Goal: Task Accomplishment & Management: Manage account settings

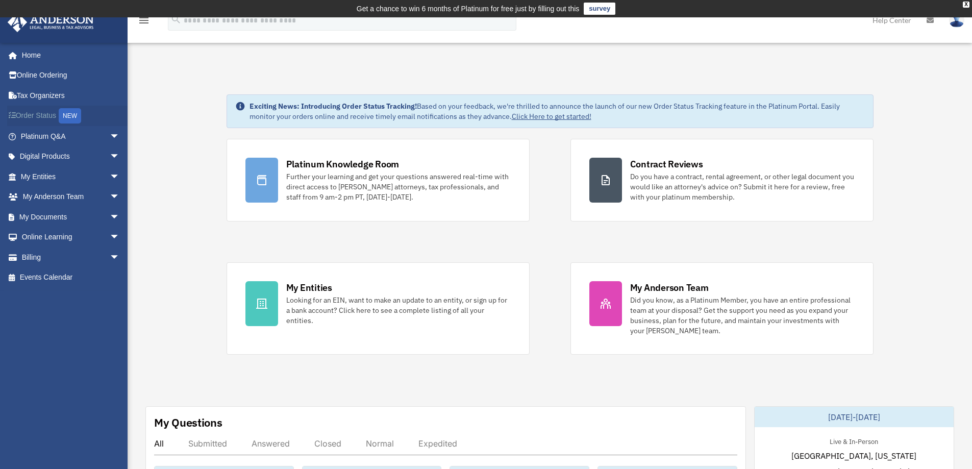
click at [54, 113] on link "Order Status NEW" at bounding box center [71, 116] width 128 height 21
click at [24, 261] on link "Billing arrow_drop_down" at bounding box center [71, 257] width 128 height 20
click at [110, 256] on span "arrow_drop_down" at bounding box center [120, 257] width 20 height 21
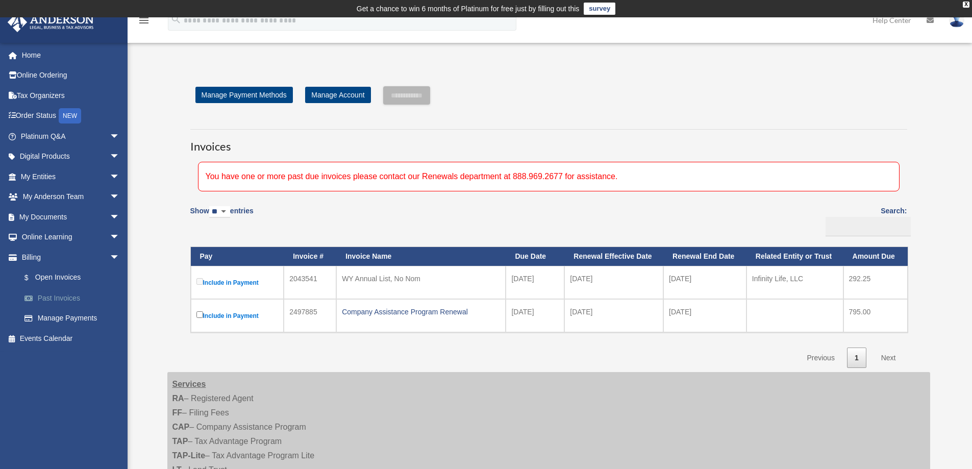
click at [70, 296] on link "Past Invoices" at bounding box center [74, 298] width 121 height 20
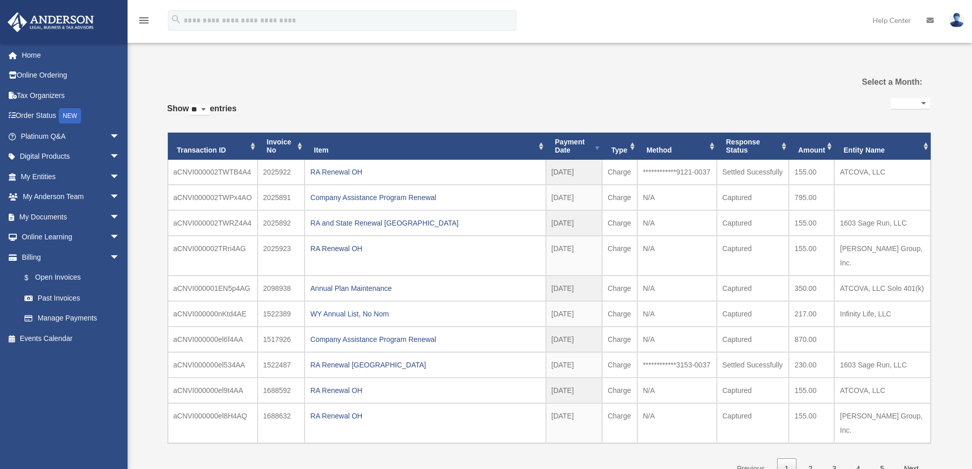
select select
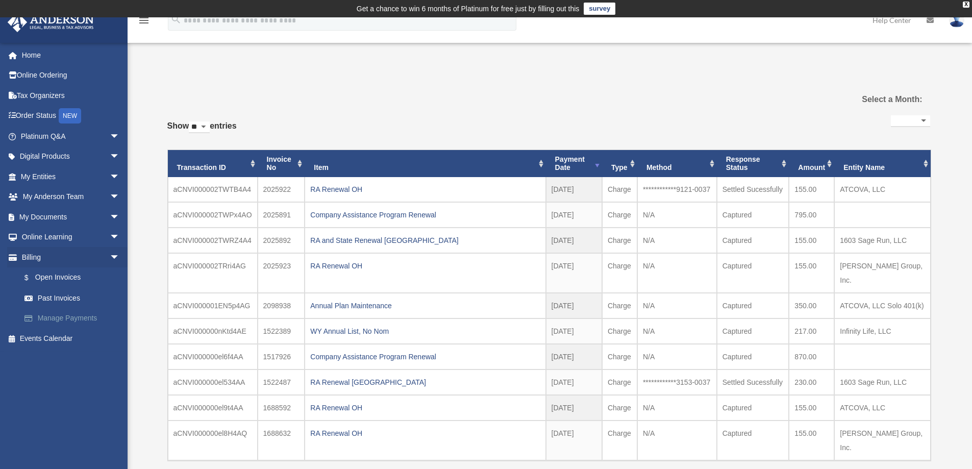
click at [68, 319] on link "Manage Payments" at bounding box center [74, 318] width 121 height 20
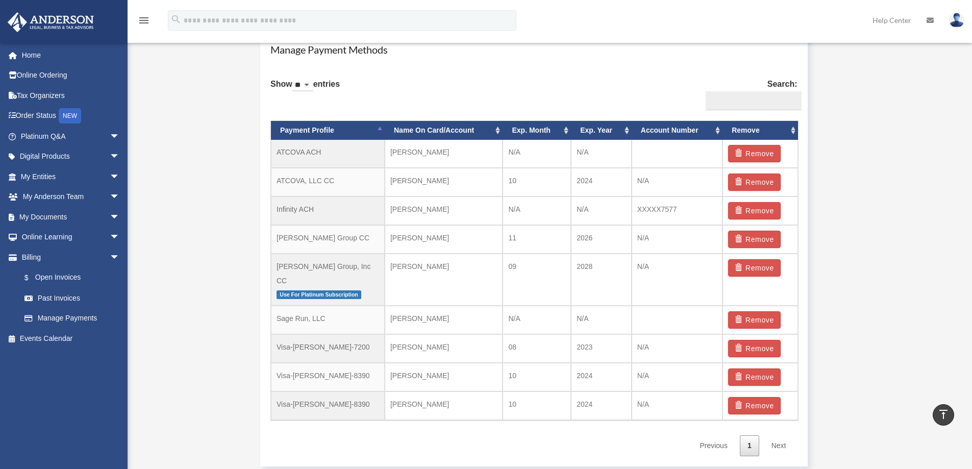
scroll to position [663, 0]
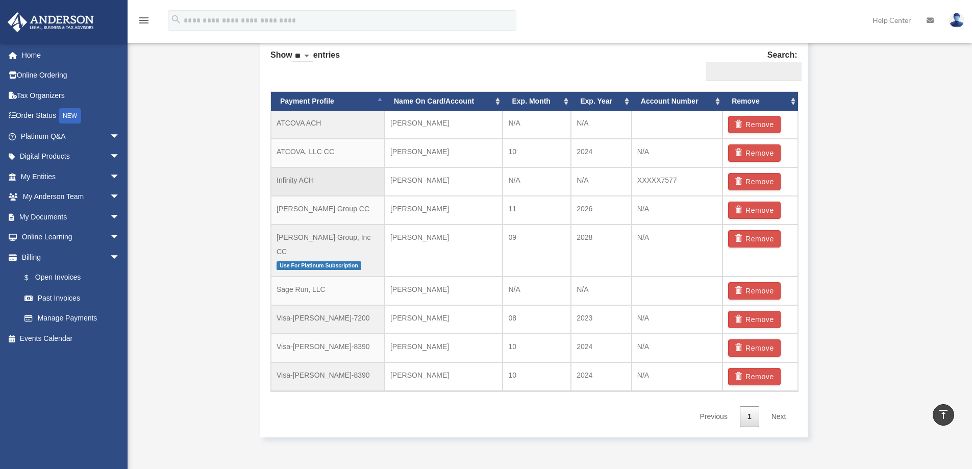
click at [292, 182] on td "Infinity ACH" at bounding box center [328, 181] width 114 height 29
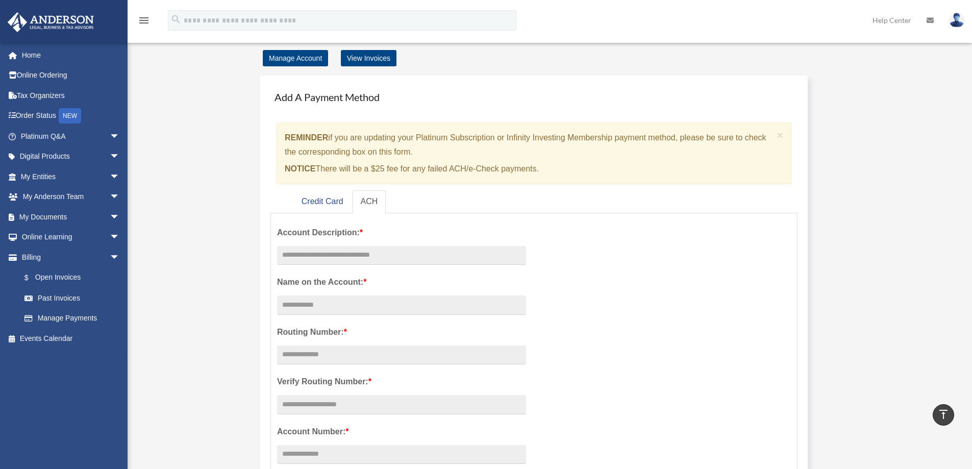
scroll to position [0, 0]
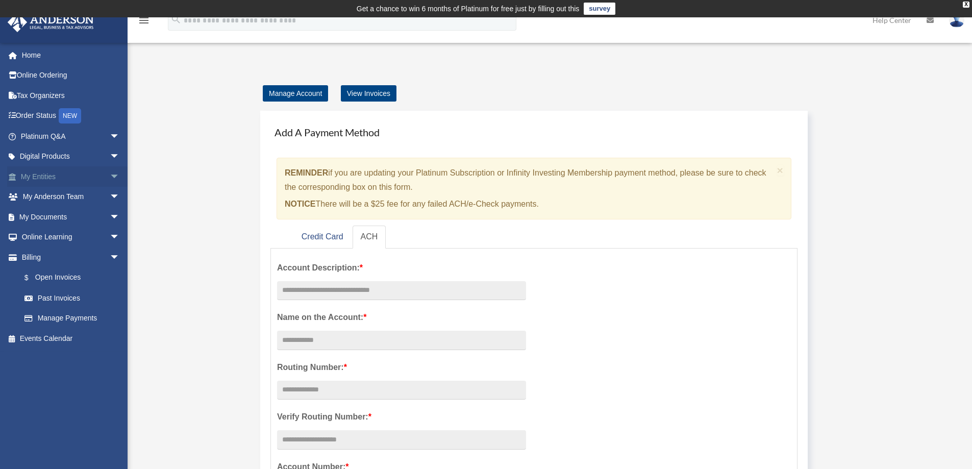
click at [110, 184] on span "arrow_drop_down" at bounding box center [120, 176] width 20 height 21
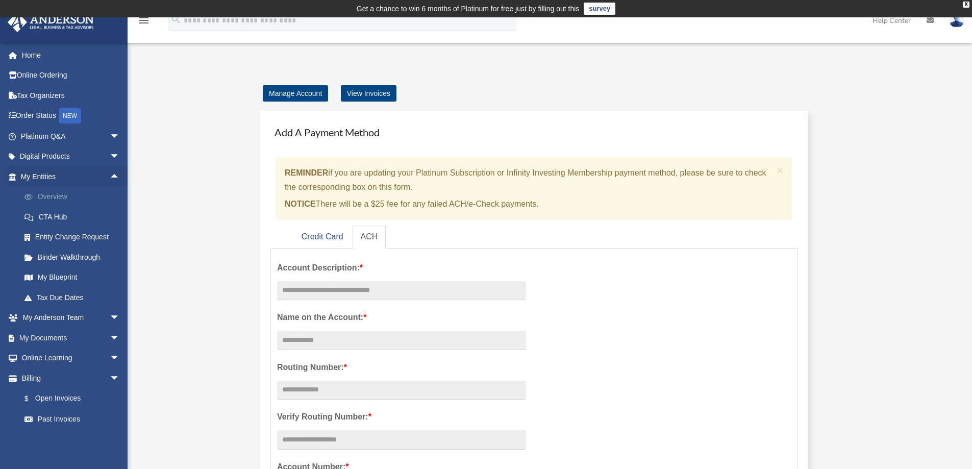
click at [48, 202] on link "Overview" at bounding box center [74, 197] width 121 height 20
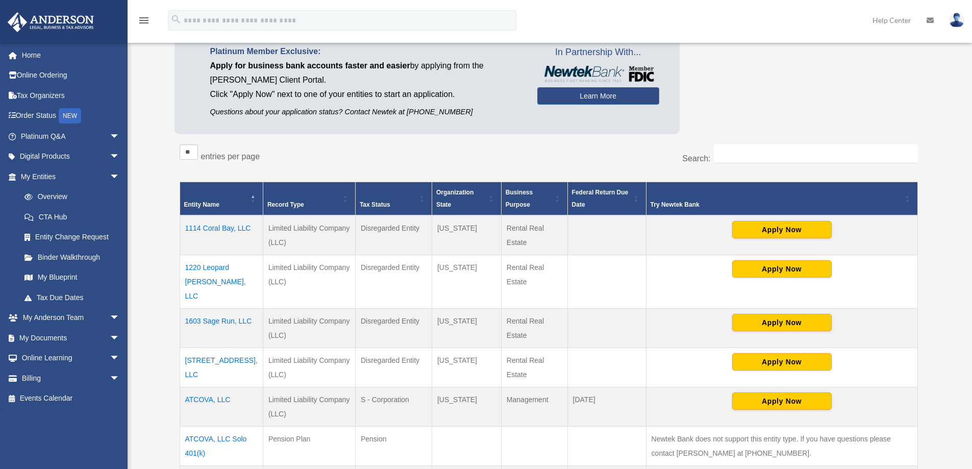
scroll to position [102, 0]
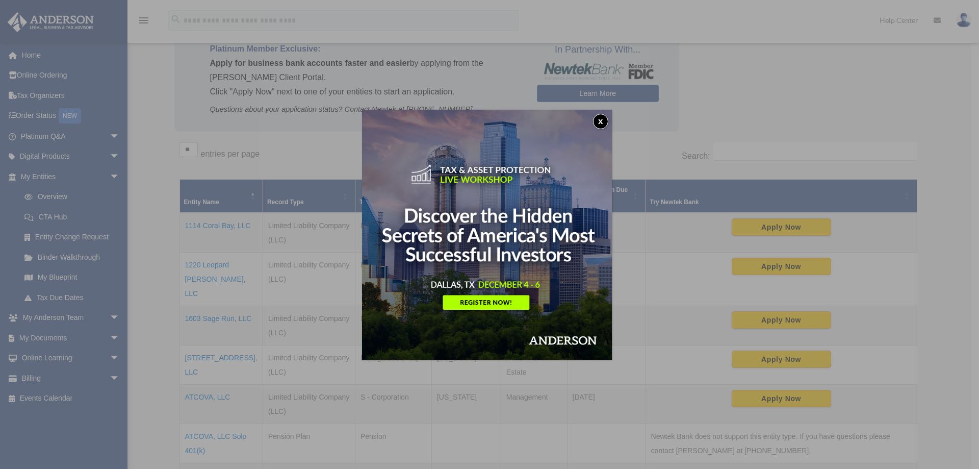
click at [600, 121] on button "x" at bounding box center [600, 121] width 15 height 15
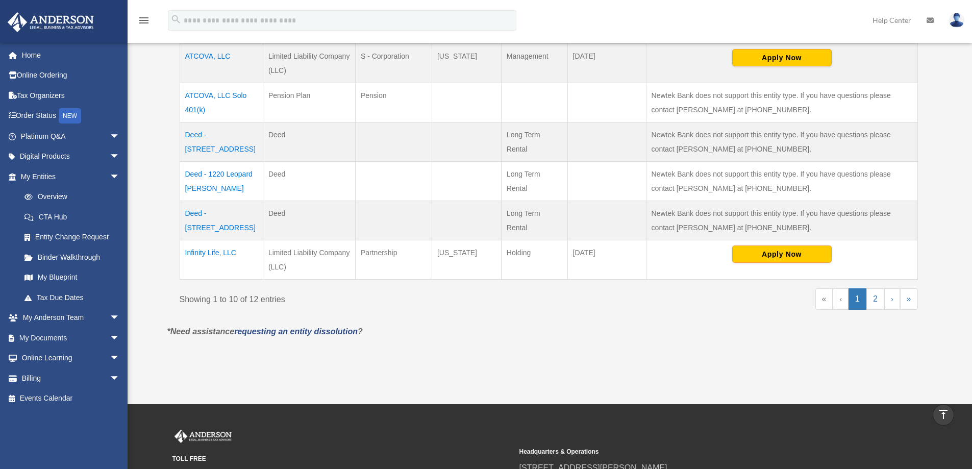
scroll to position [459, 0]
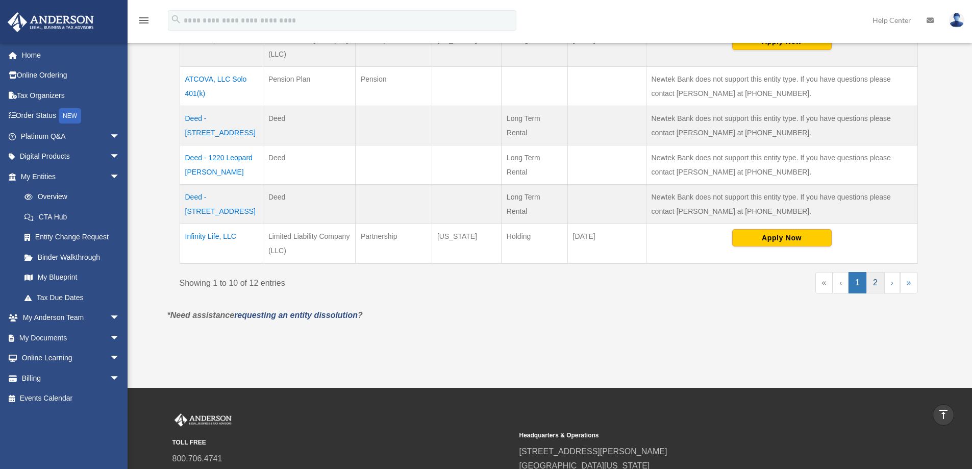
click at [881, 272] on link "2" at bounding box center [875, 282] width 18 height 21
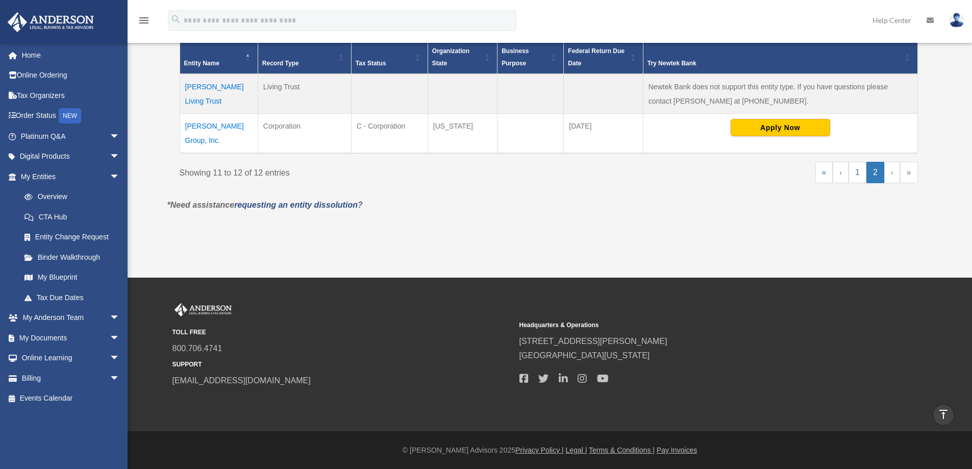
scroll to position [230, 0]
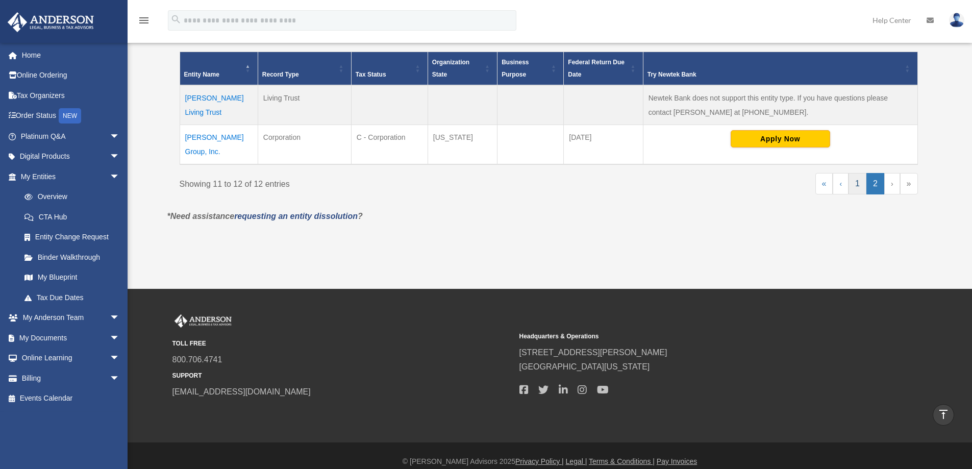
click at [861, 173] on link "1" at bounding box center [857, 183] width 18 height 21
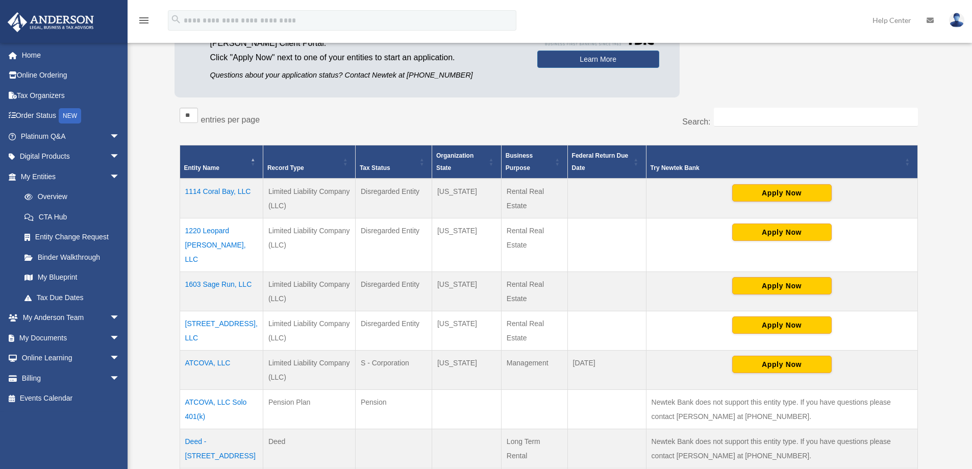
scroll to position [0, 0]
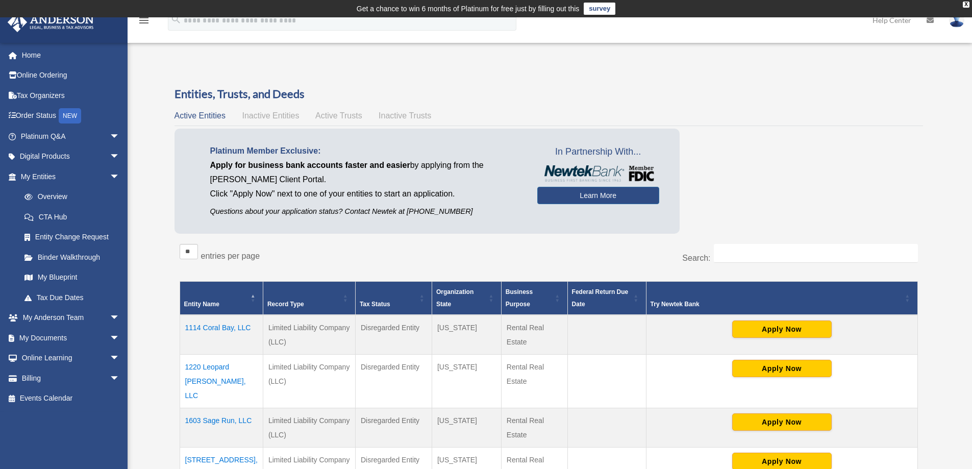
click at [286, 115] on span "Inactive Entities" at bounding box center [270, 115] width 57 height 9
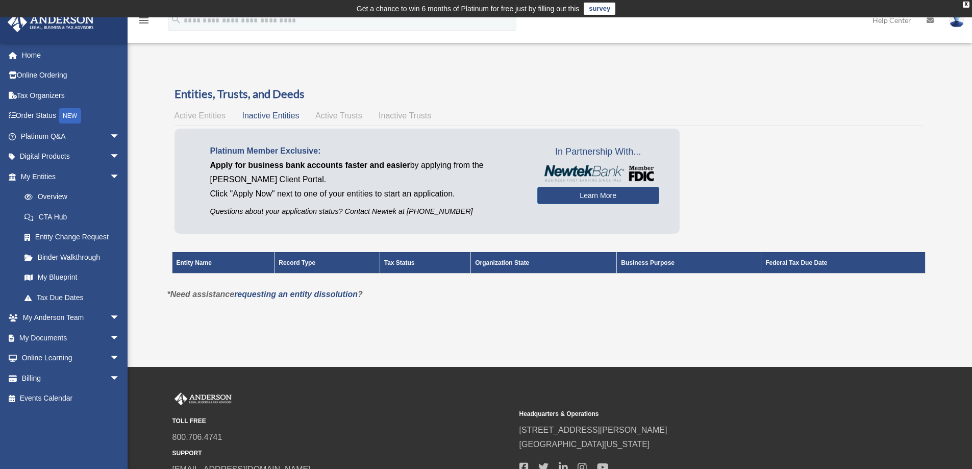
click at [344, 113] on span "Active Trusts" at bounding box center [338, 115] width 47 height 9
click at [384, 115] on span "Inactive Trusts" at bounding box center [405, 115] width 53 height 9
click at [222, 117] on span "Active Entities" at bounding box center [199, 115] width 51 height 9
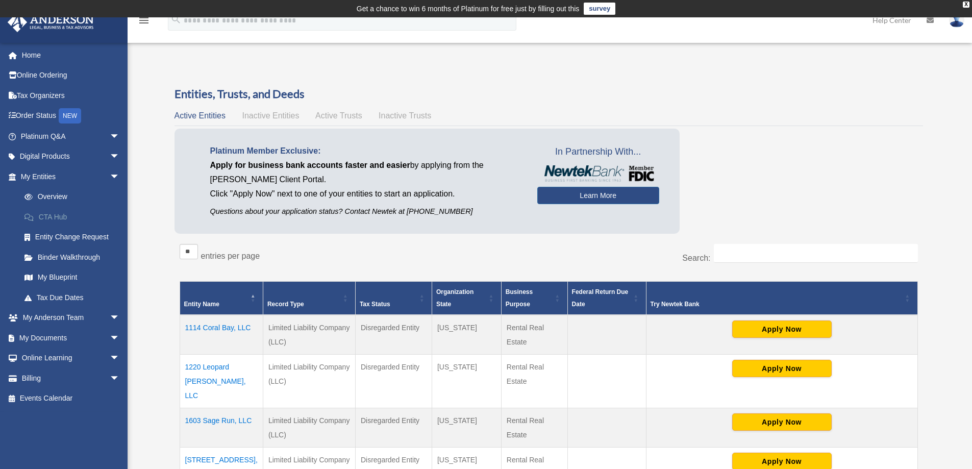
click at [45, 216] on link "CTA Hub" at bounding box center [74, 217] width 121 height 20
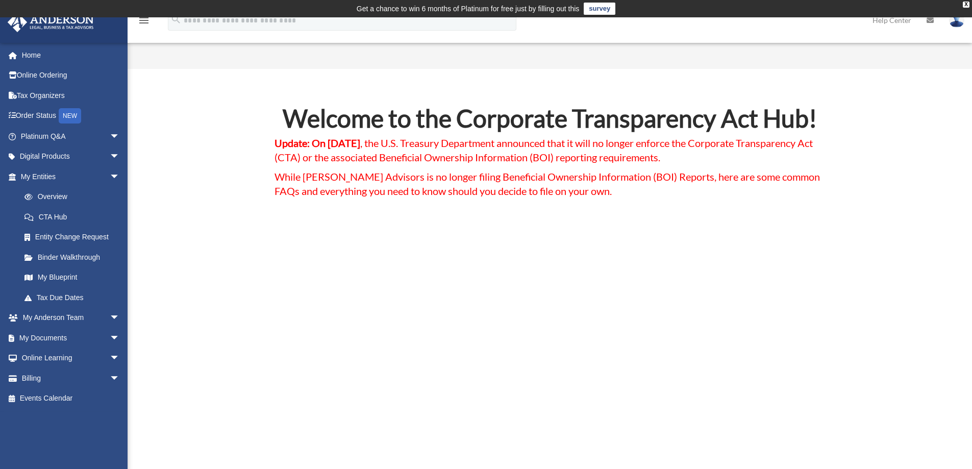
click at [342, 152] on span "Update: On March 2, 2025 , the U.S. Treasury Department announced that it will …" at bounding box center [543, 150] width 538 height 27
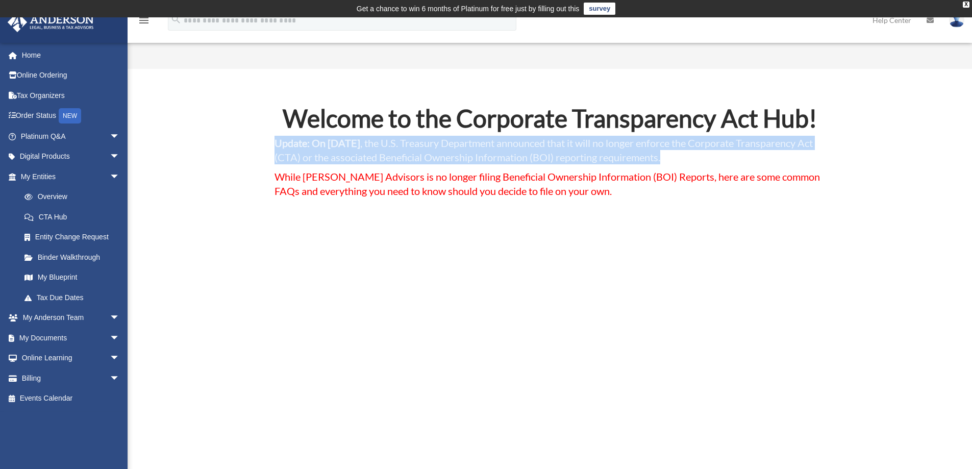
click at [342, 152] on span "Update: On March 2, 2025 , the U.S. Treasury Department announced that it will …" at bounding box center [543, 150] width 538 height 27
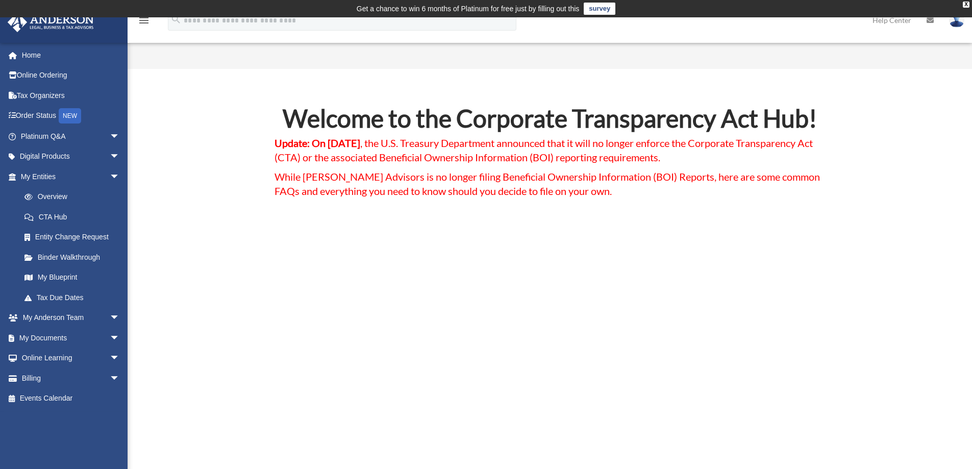
click at [332, 179] on span "While Anderson Advisors is no longer filing Beneficial Ownership Information (B…" at bounding box center [546, 183] width 545 height 27
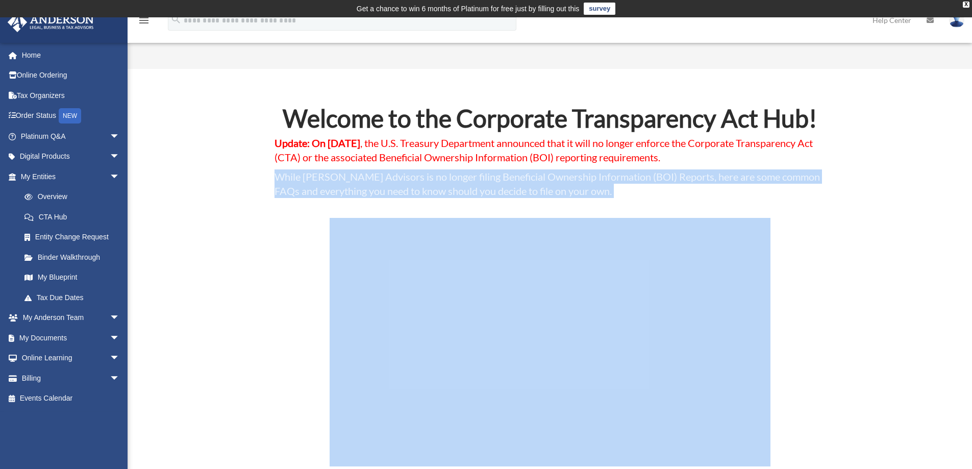
click at [332, 179] on span "While Anderson Advisors is no longer filing Beneficial Ownership Information (B…" at bounding box center [546, 183] width 545 height 27
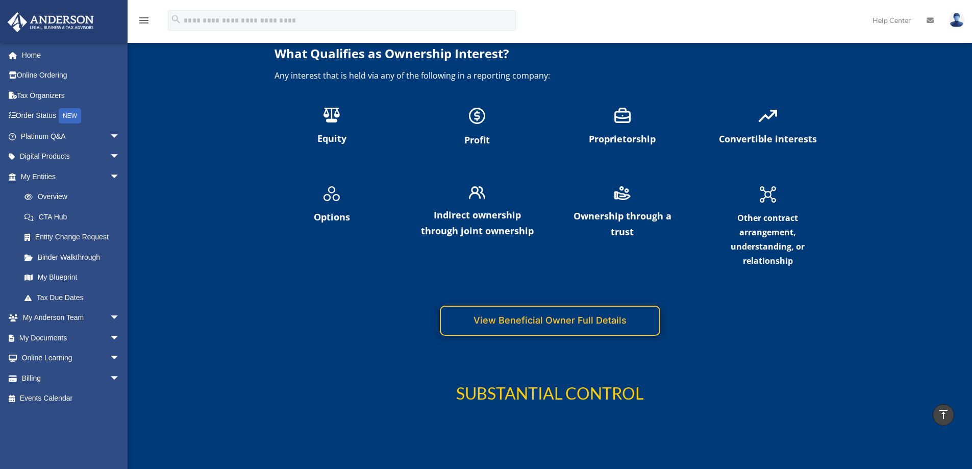
scroll to position [2908, 0]
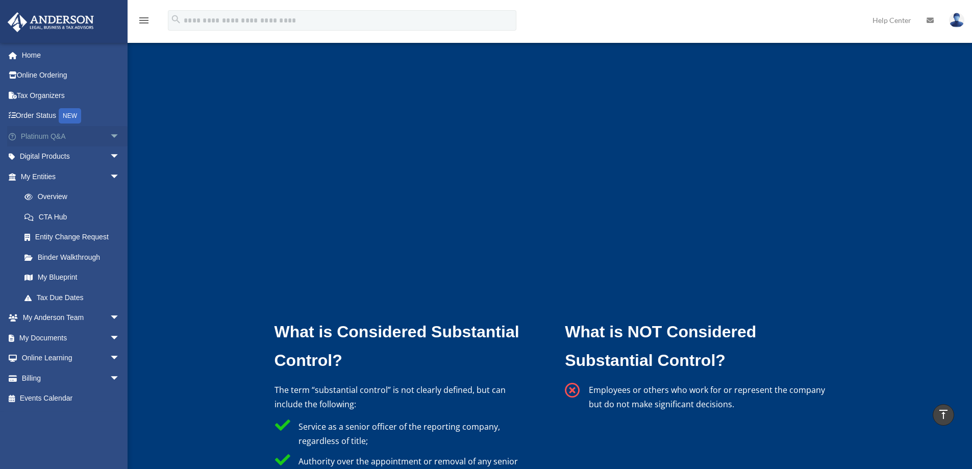
click at [61, 142] on link "Platinum Q&A arrow_drop_down" at bounding box center [71, 136] width 128 height 20
click at [110, 139] on span "arrow_drop_down" at bounding box center [120, 136] width 20 height 21
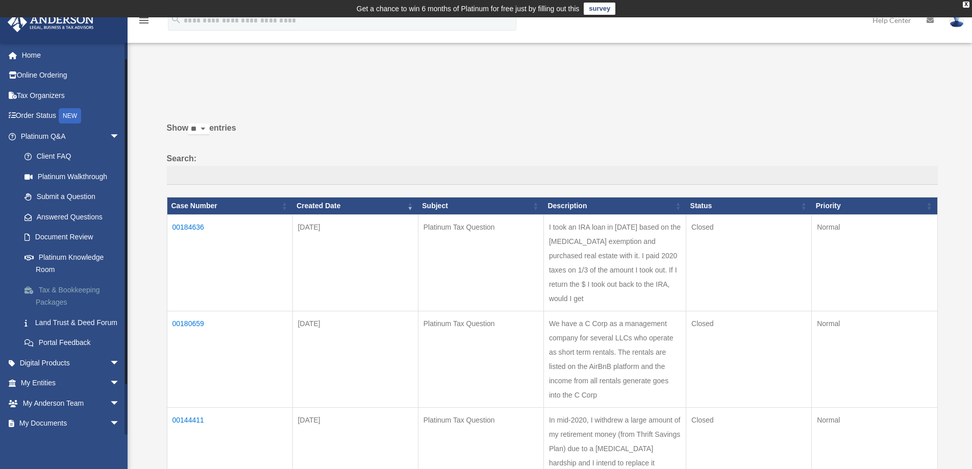
scroll to position [74, 0]
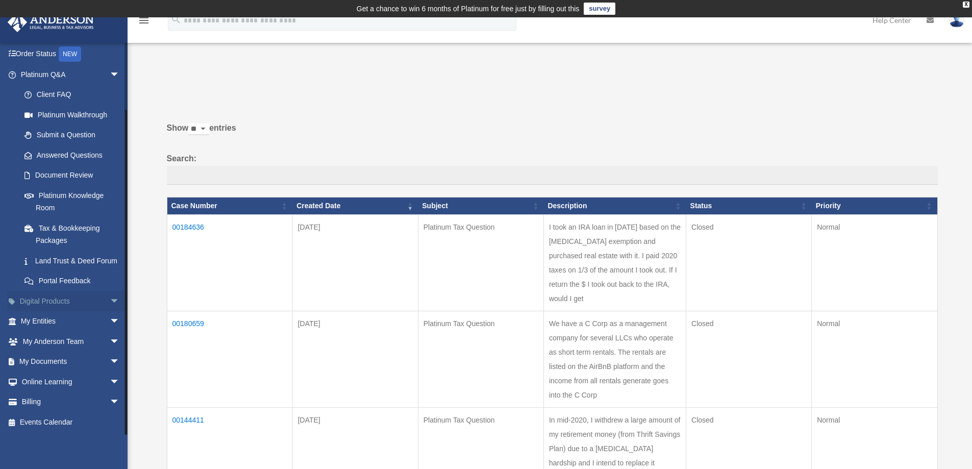
click at [93, 297] on link "Digital Products arrow_drop_down" at bounding box center [71, 301] width 128 height 20
click at [110, 301] on span "arrow_drop_down" at bounding box center [120, 301] width 20 height 21
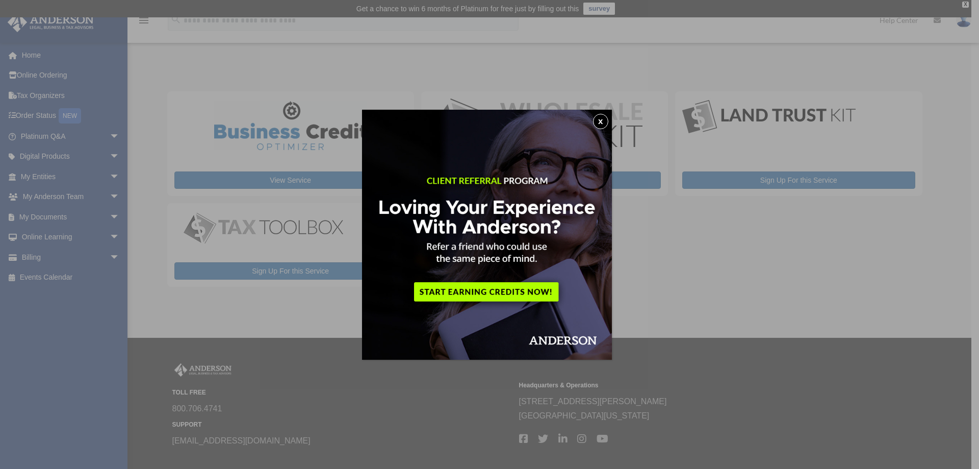
click at [601, 122] on button "x" at bounding box center [600, 121] width 15 height 15
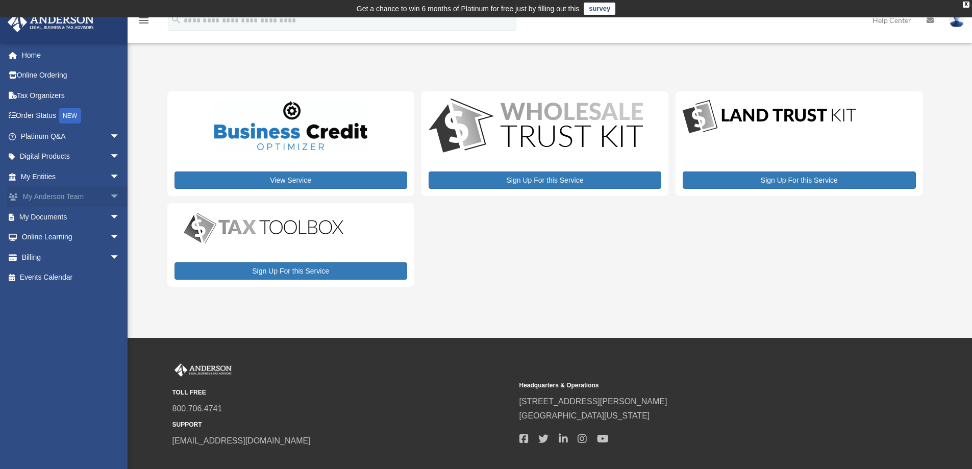
click at [110, 196] on span "arrow_drop_down" at bounding box center [120, 197] width 20 height 21
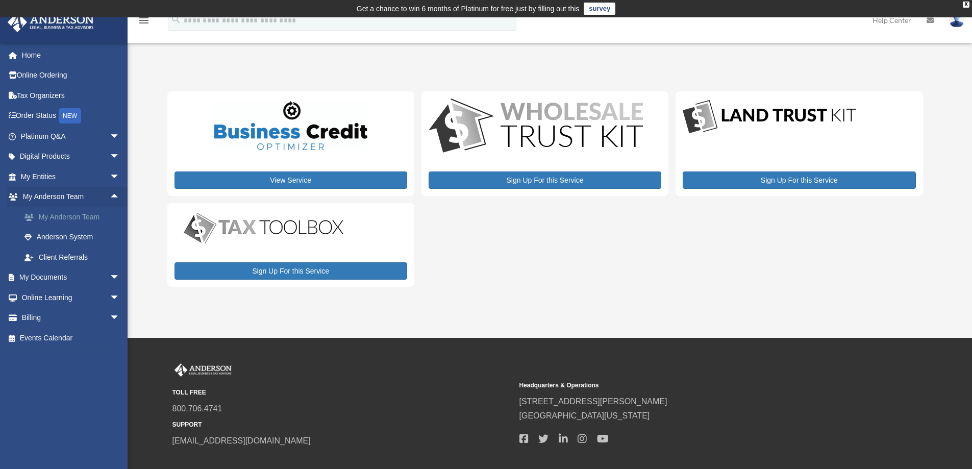
click at [91, 219] on link "My Anderson Team" at bounding box center [74, 217] width 121 height 20
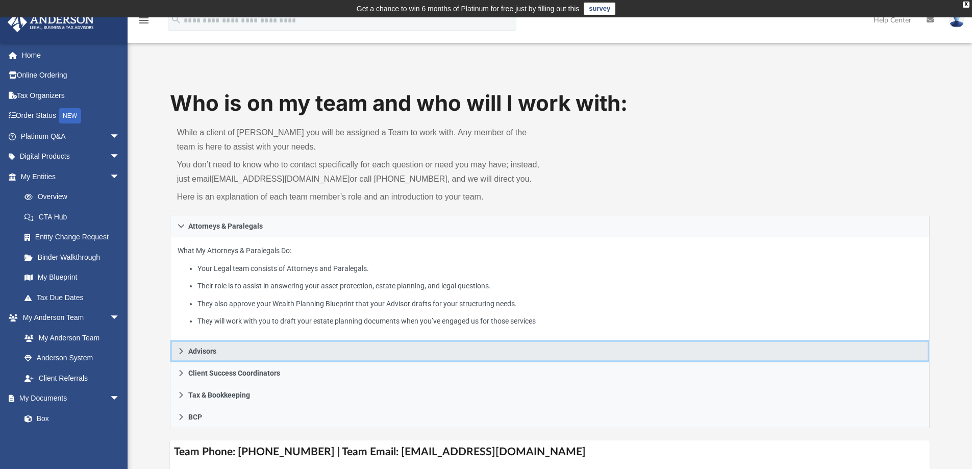
click at [183, 354] on icon at bounding box center [181, 350] width 7 height 7
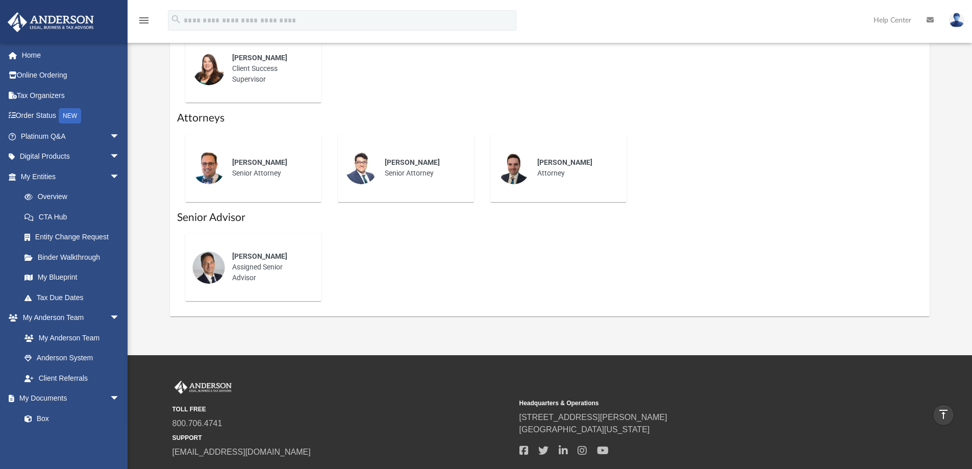
scroll to position [408, 0]
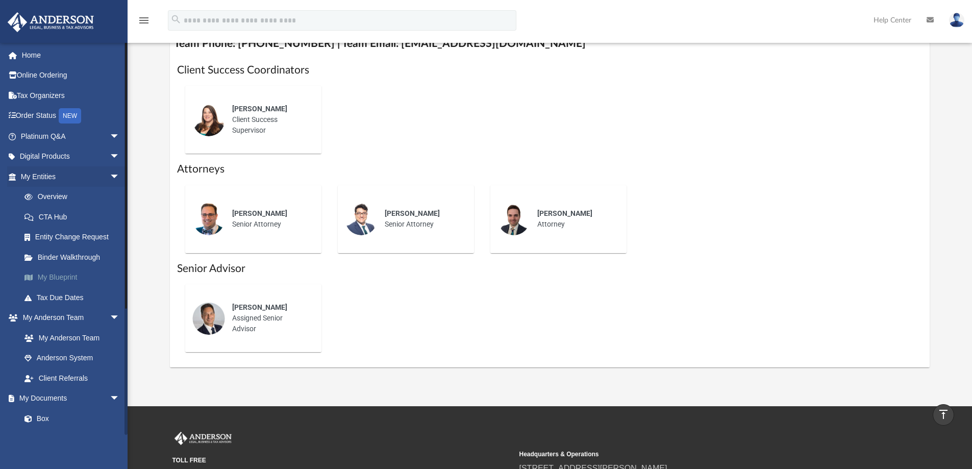
click at [56, 272] on link "My Blueprint" at bounding box center [74, 277] width 121 height 20
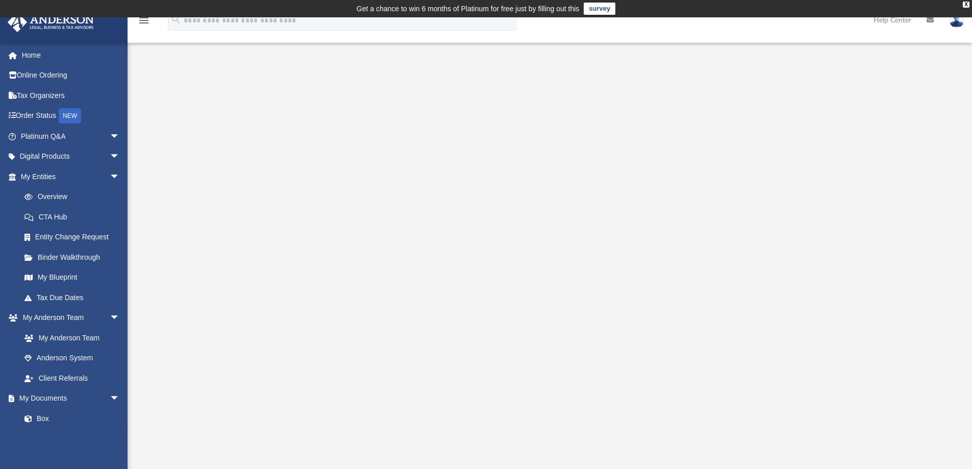
click at [146, 220] on div at bounding box center [550, 292] width 844 height 408
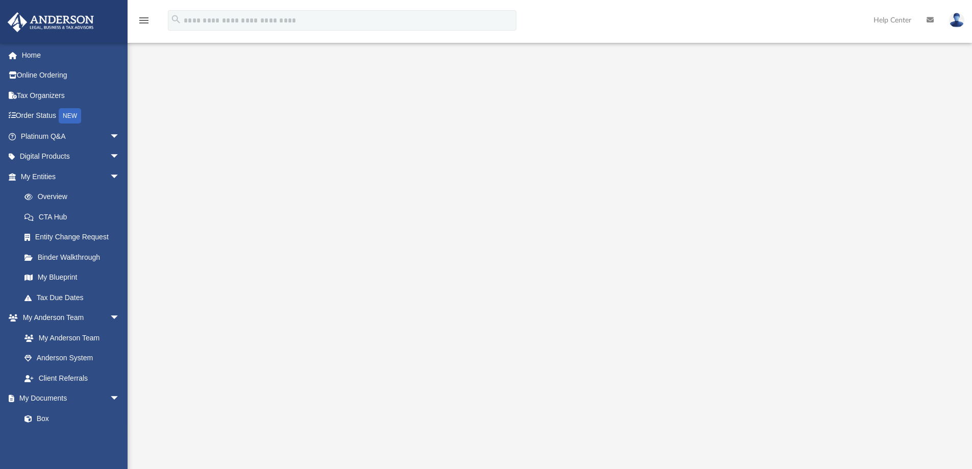
scroll to position [51, 0]
click at [43, 199] on link "Overview" at bounding box center [74, 197] width 121 height 20
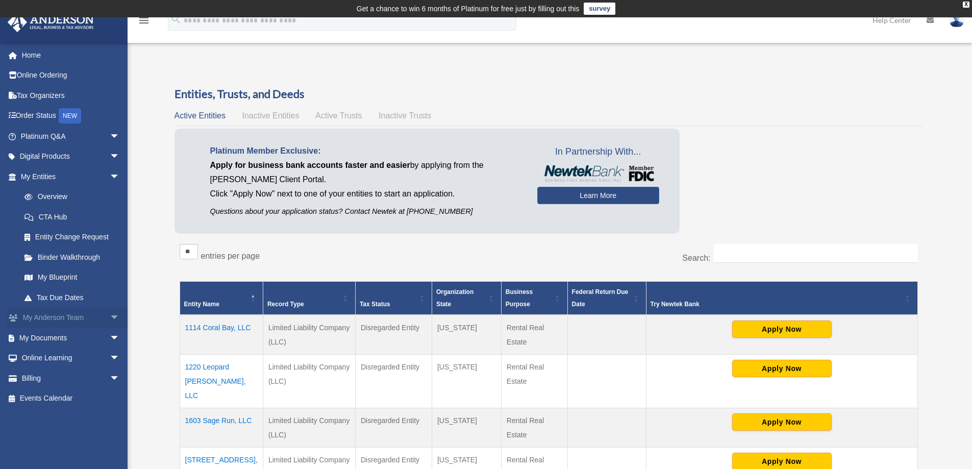
click at [61, 318] on link "My [PERSON_NAME] Team arrow_drop_down" at bounding box center [71, 318] width 128 height 20
click at [110, 318] on span "arrow_drop_down" at bounding box center [120, 318] width 20 height 21
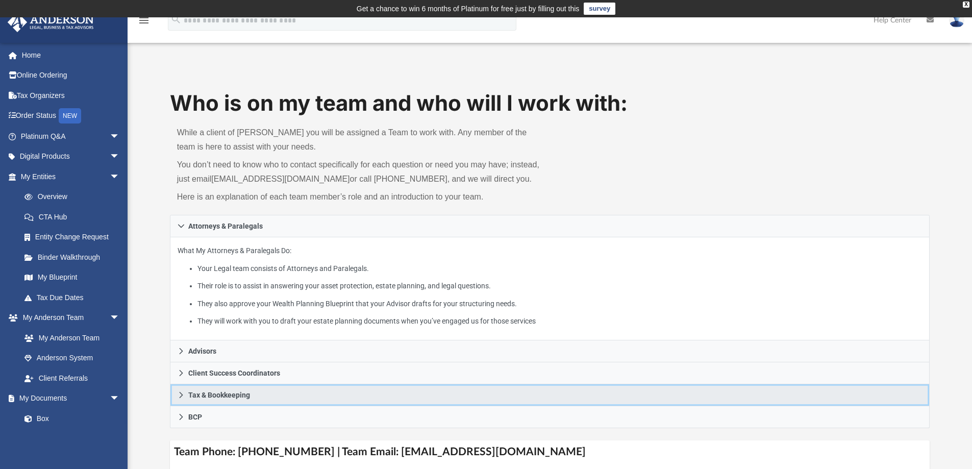
click at [175, 396] on link "Tax & Bookkeeping" at bounding box center [550, 395] width 760 height 22
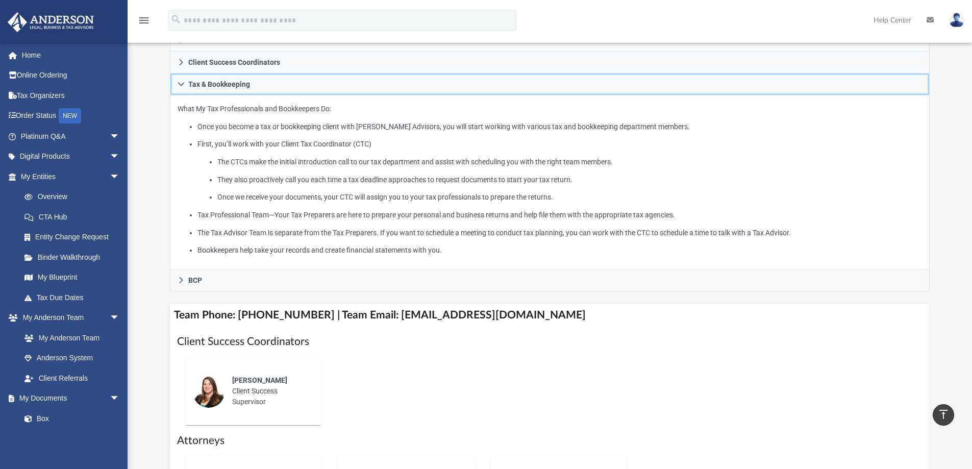
scroll to position [204, 0]
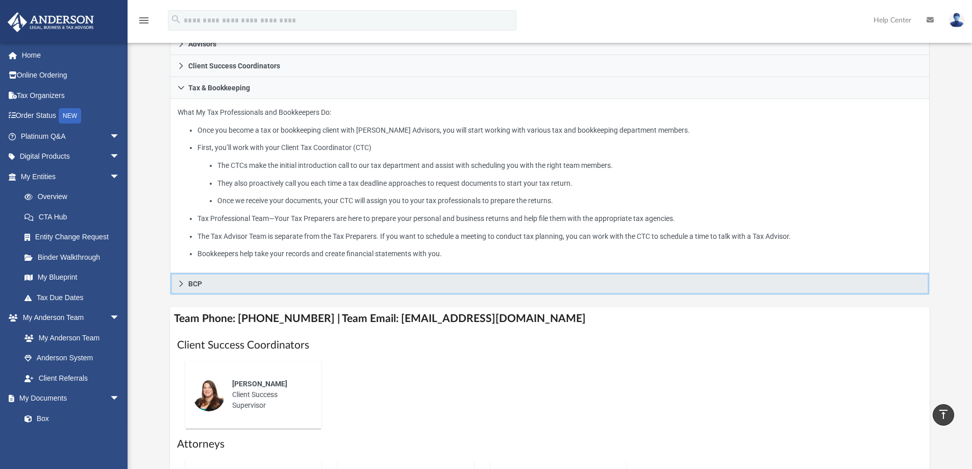
click at [178, 287] on icon at bounding box center [181, 283] width 7 height 7
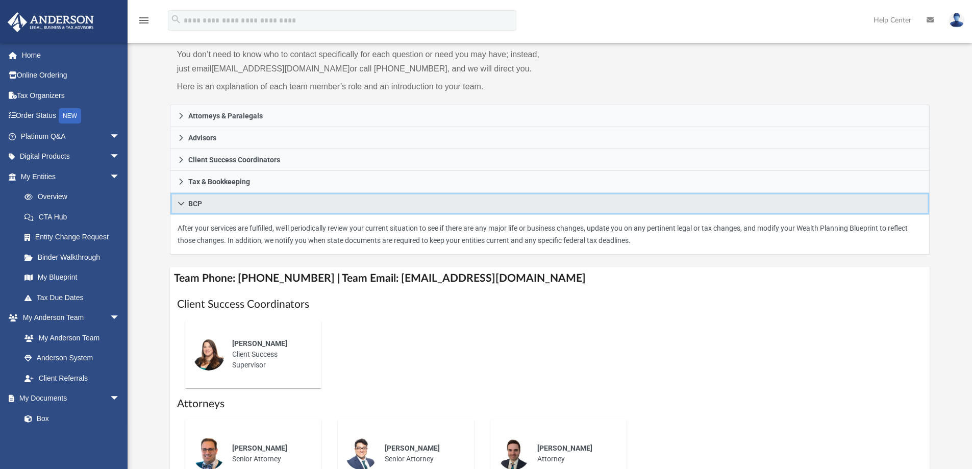
scroll to position [51, 0]
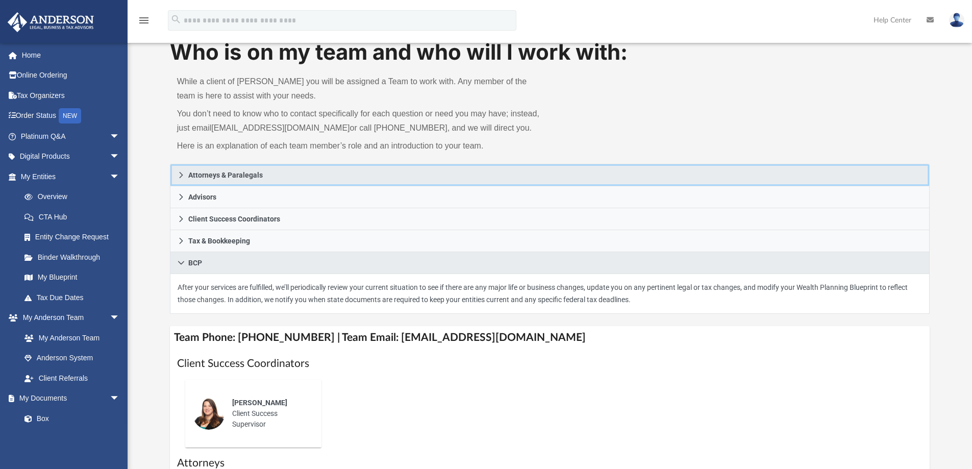
click at [180, 173] on icon at bounding box center [181, 174] width 7 height 7
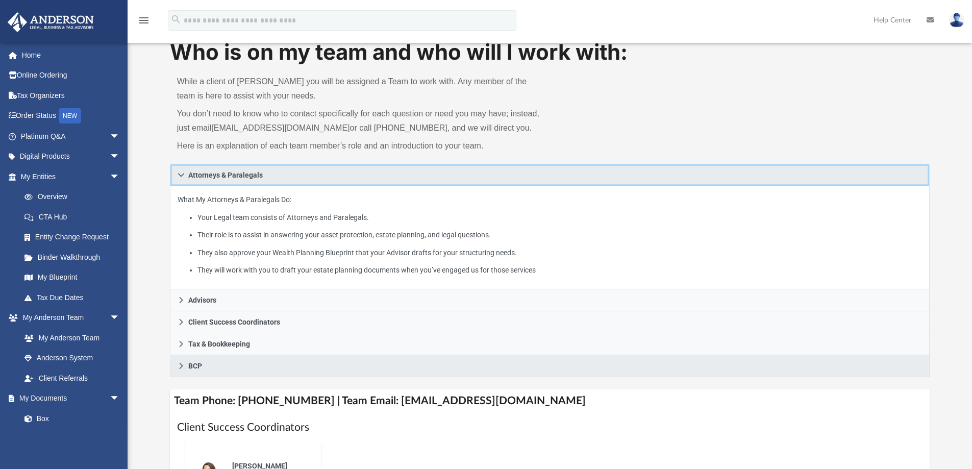
click at [180, 173] on icon at bounding box center [181, 174] width 7 height 7
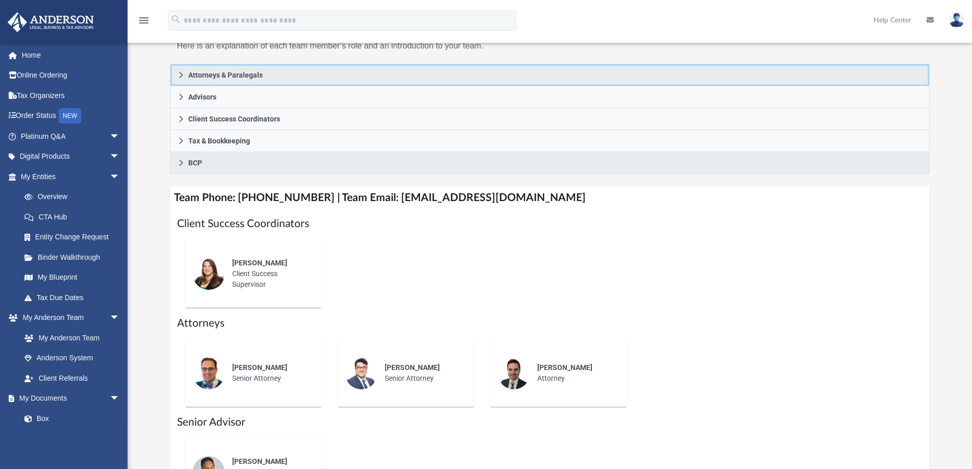
scroll to position [153, 0]
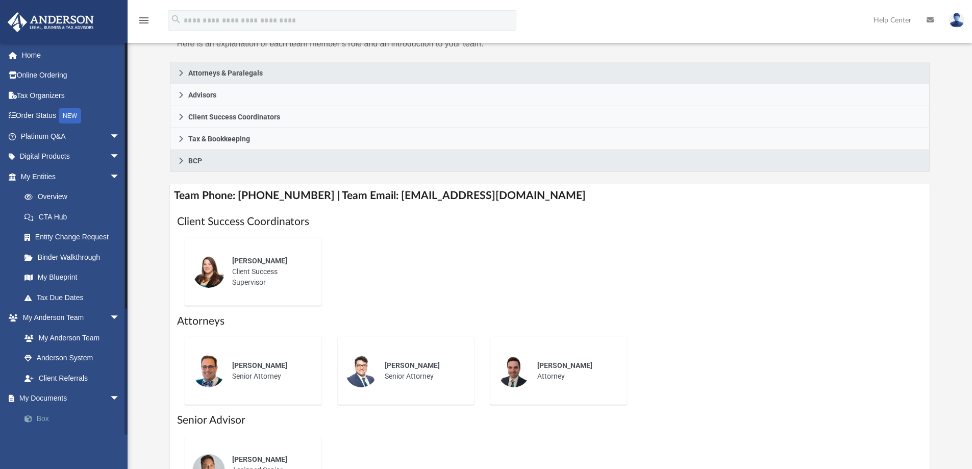
click at [30, 419] on span at bounding box center [33, 418] width 7 height 7
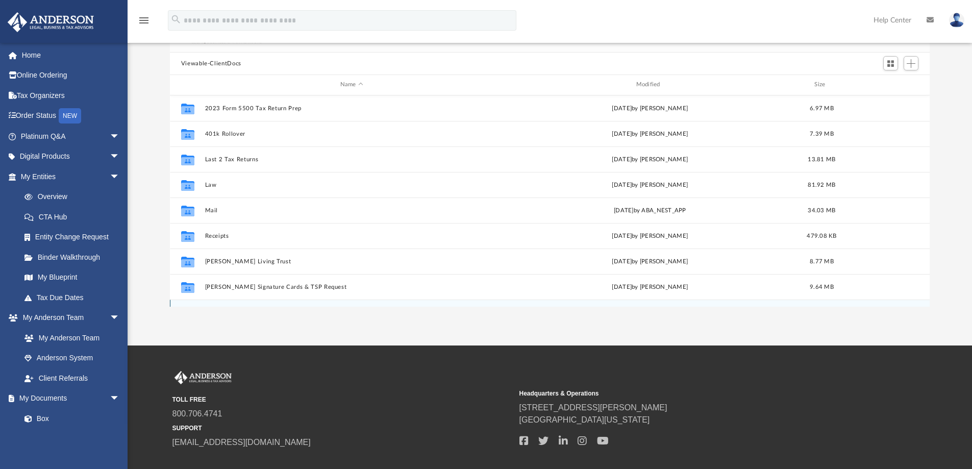
scroll to position [51, 0]
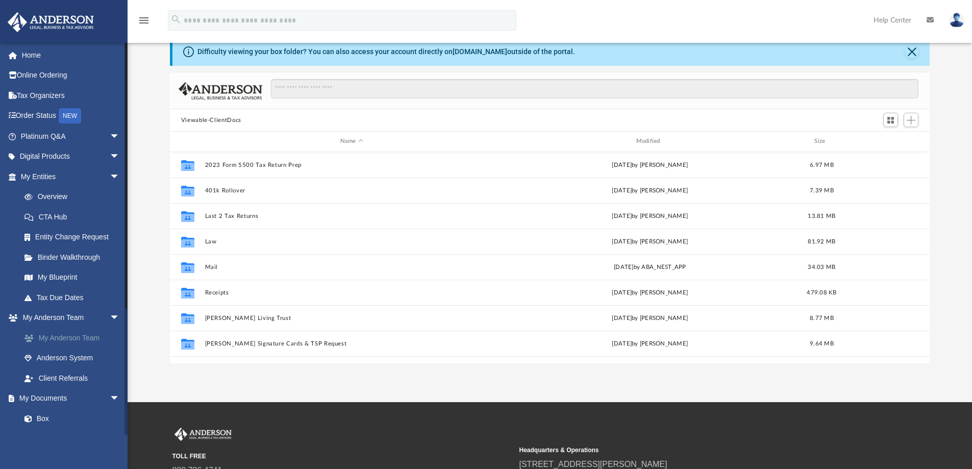
click at [56, 335] on link "My Anderson Team" at bounding box center [74, 338] width 121 height 20
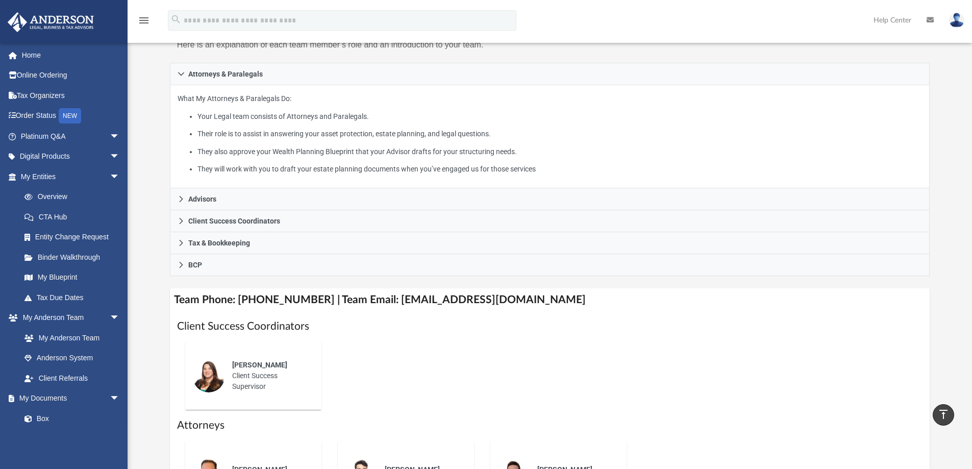
scroll to position [51, 0]
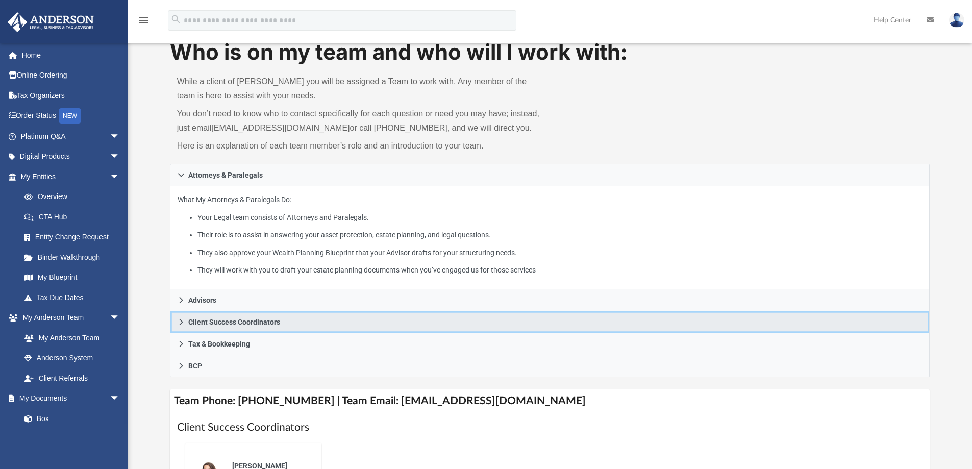
click at [178, 321] on icon at bounding box center [181, 321] width 7 height 7
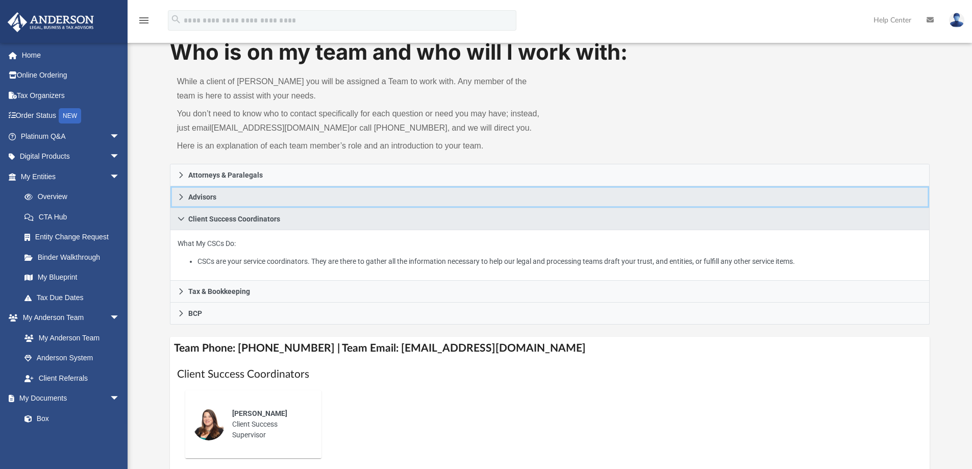
click at [183, 204] on link "Advisors" at bounding box center [550, 197] width 760 height 22
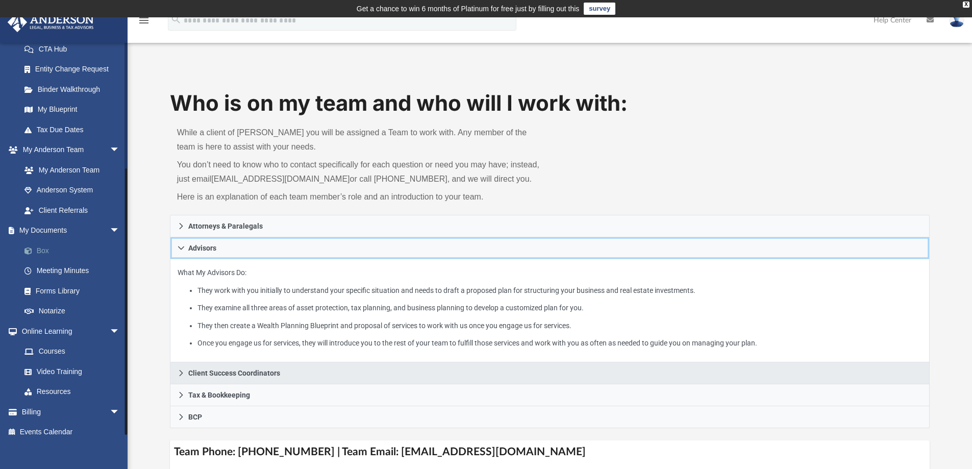
scroll to position [178, 0]
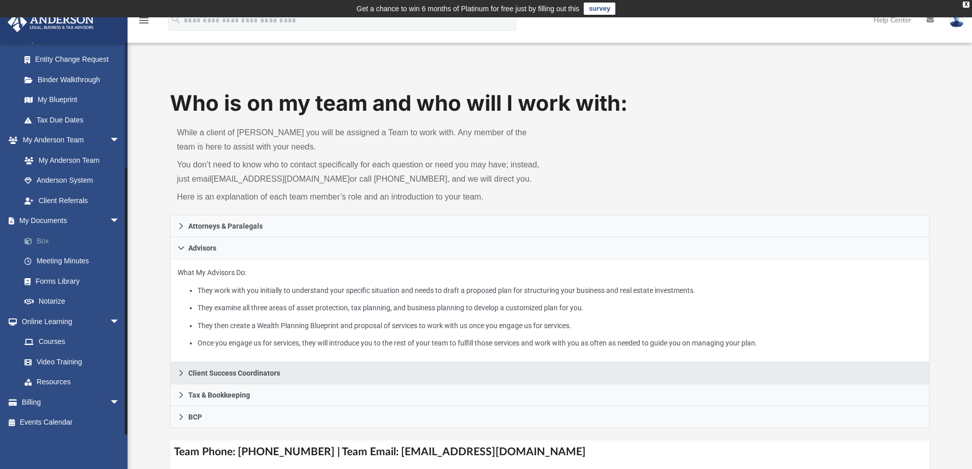
click at [47, 242] on link "Box" at bounding box center [74, 241] width 121 height 20
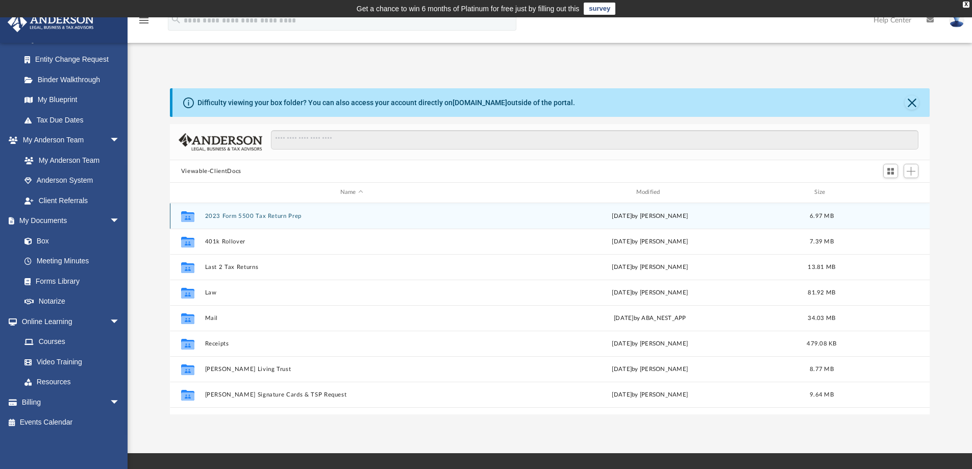
click at [232, 217] on button "2023 Form 5500 Tax Return Prep" at bounding box center [352, 216] width 294 height 7
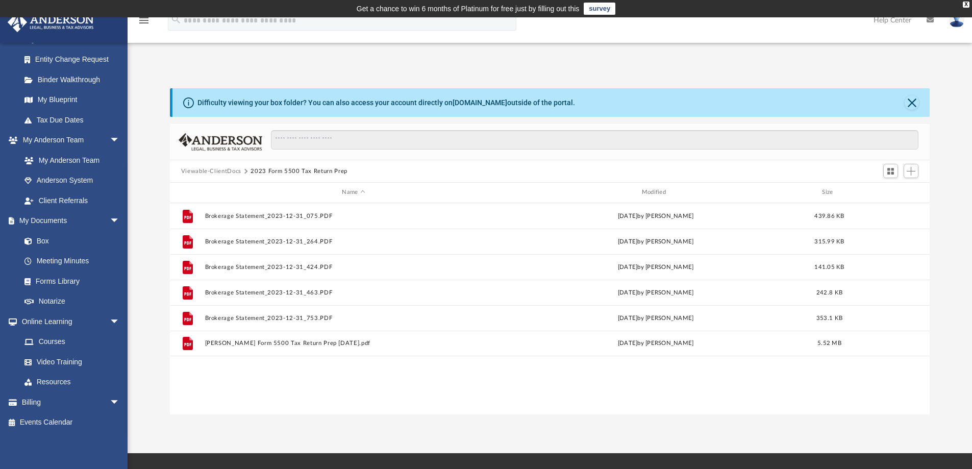
click at [216, 173] on button "Viewable-ClientDocs" at bounding box center [211, 171] width 60 height 9
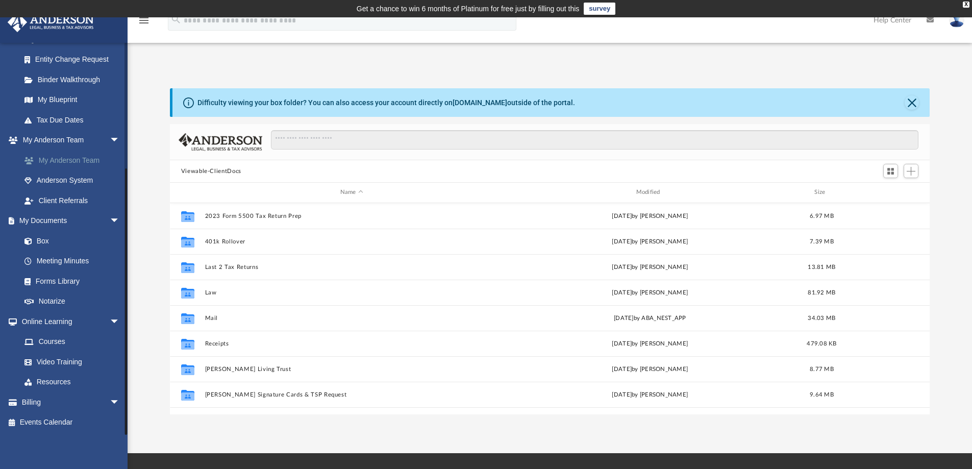
click at [49, 162] on link "My Anderson Team" at bounding box center [74, 160] width 121 height 20
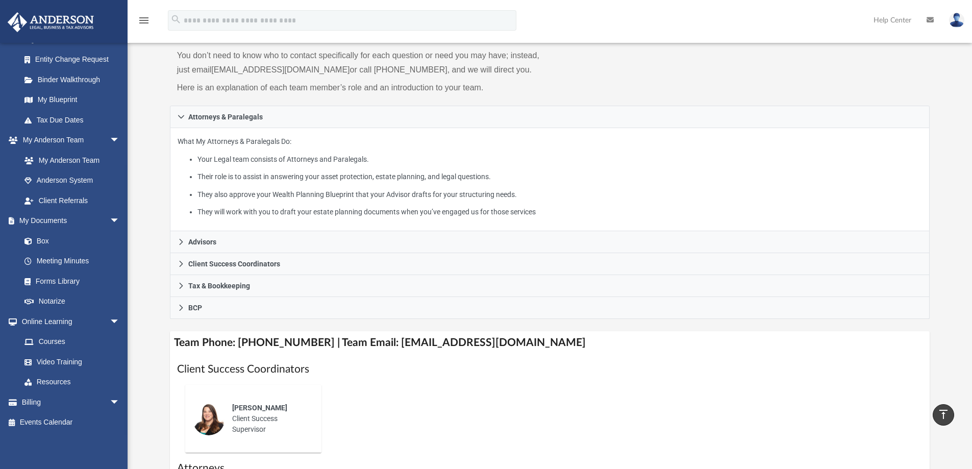
scroll to position [102, 0]
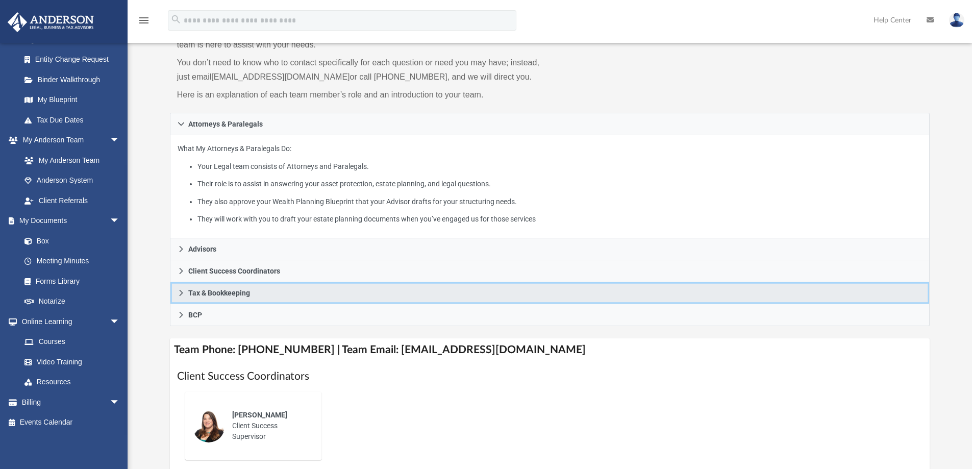
click at [177, 293] on link "Tax & Bookkeeping" at bounding box center [550, 293] width 760 height 22
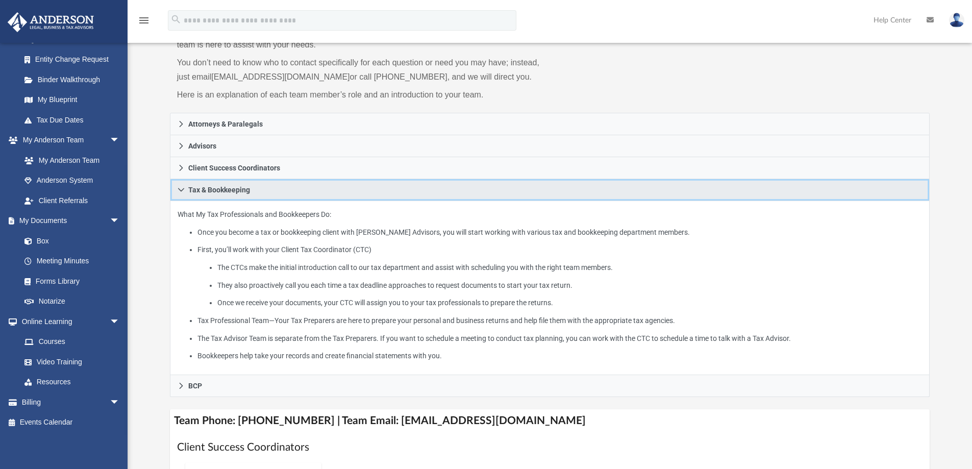
click at [182, 190] on icon at bounding box center [181, 190] width 6 height 4
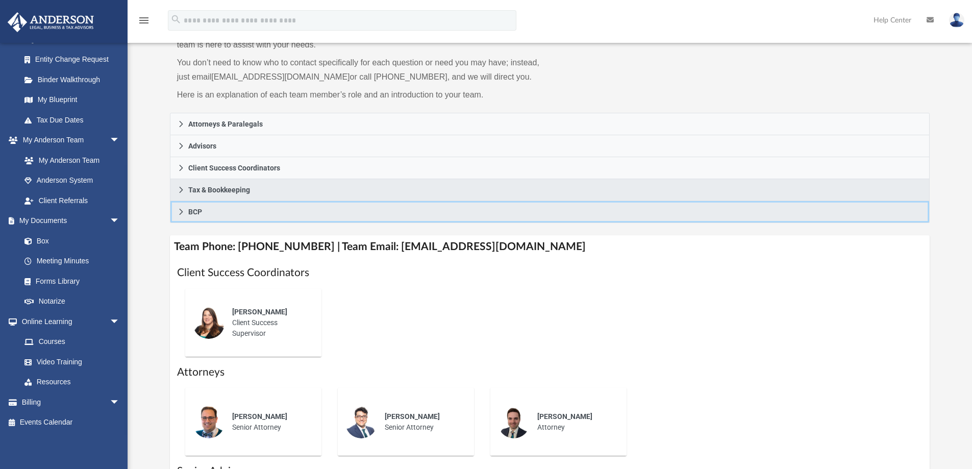
click at [180, 210] on icon at bounding box center [181, 211] width 7 height 7
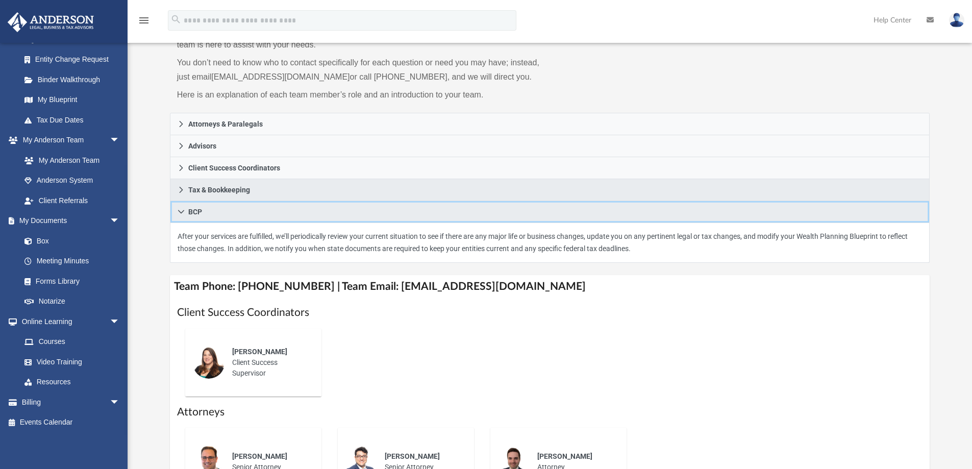
click at [180, 210] on icon at bounding box center [181, 211] width 7 height 7
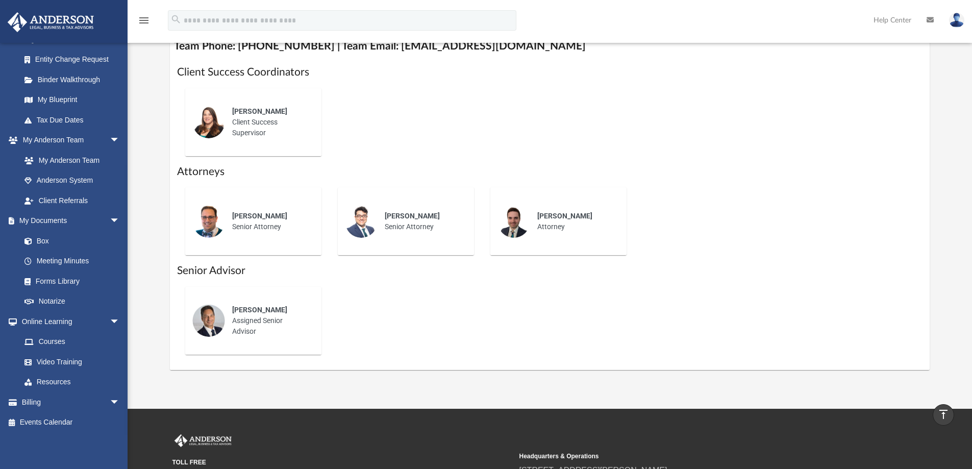
scroll to position [306, 0]
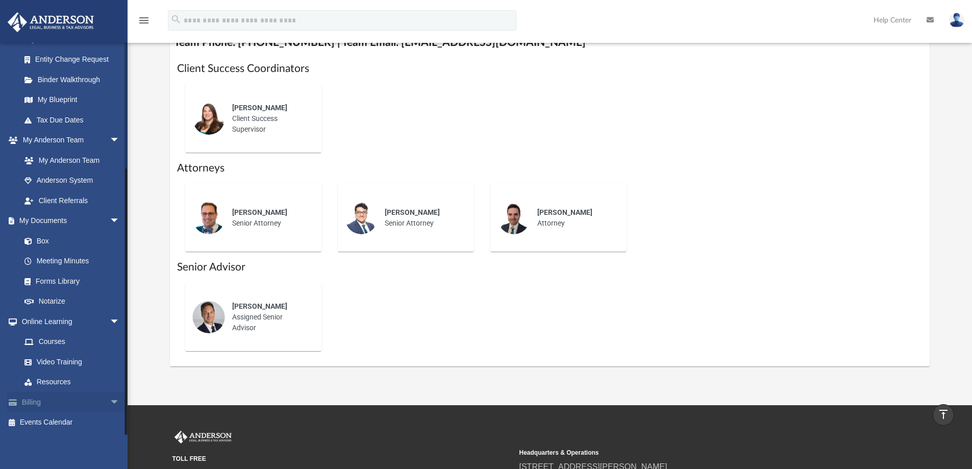
click at [56, 395] on link "Billing arrow_drop_down" at bounding box center [71, 402] width 128 height 20
click at [110, 400] on span "arrow_drop_down" at bounding box center [120, 402] width 20 height 21
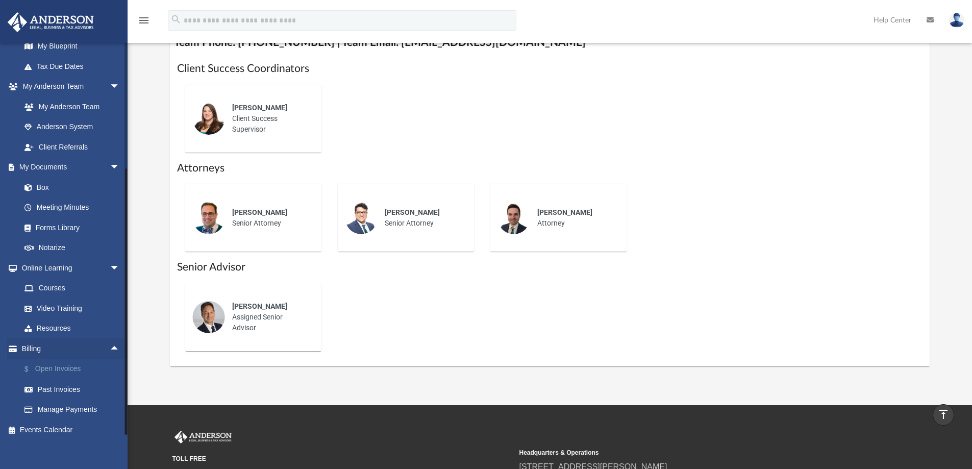
scroll to position [239, 0]
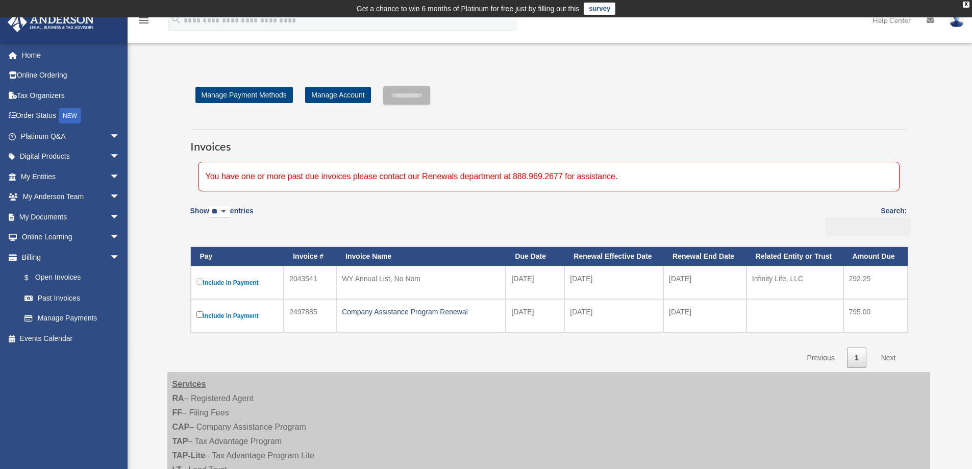
drag, startPoint x: 345, startPoint y: 279, endPoint x: 423, endPoint y: 279, distance: 78.1
click at [423, 279] on div "WY Annual List, No Nom" at bounding box center [421, 278] width 158 height 14
drag, startPoint x: 430, startPoint y: 178, endPoint x: 628, endPoint y: 180, distance: 198.5
click at [628, 180] on div "You have one or more past due invoices please contact our Renewals department a…" at bounding box center [548, 177] width 701 height 30
click at [409, 184] on div "You have one or more past due invoices please contact our Renewals department a…" at bounding box center [548, 177] width 701 height 30
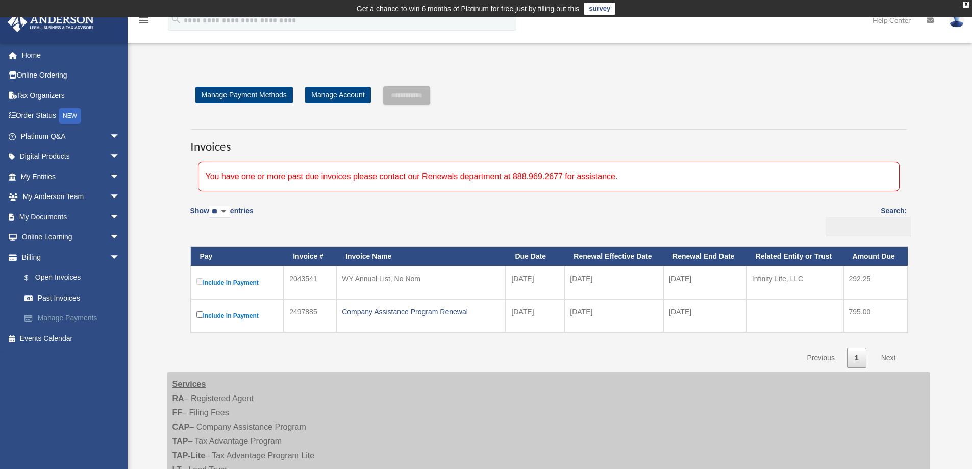
click at [63, 318] on link "Manage Payments" at bounding box center [74, 318] width 121 height 20
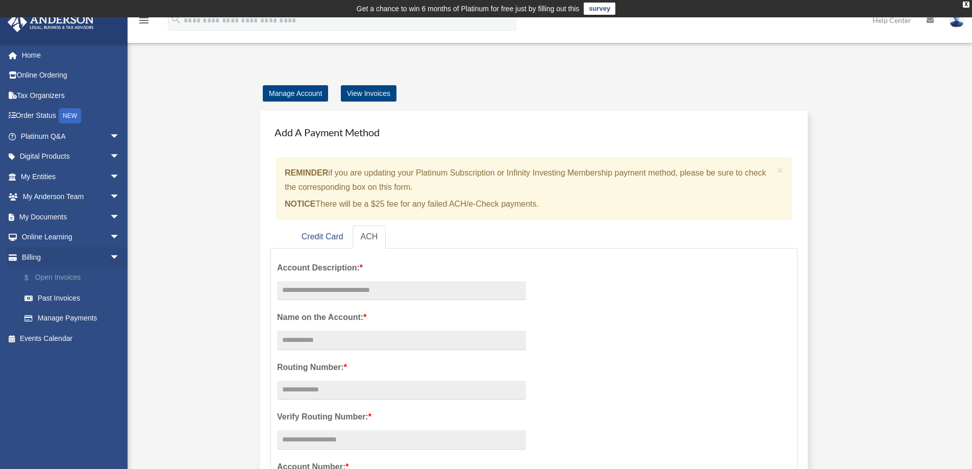
click at [53, 278] on link "$ Open Invoices" at bounding box center [74, 277] width 121 height 21
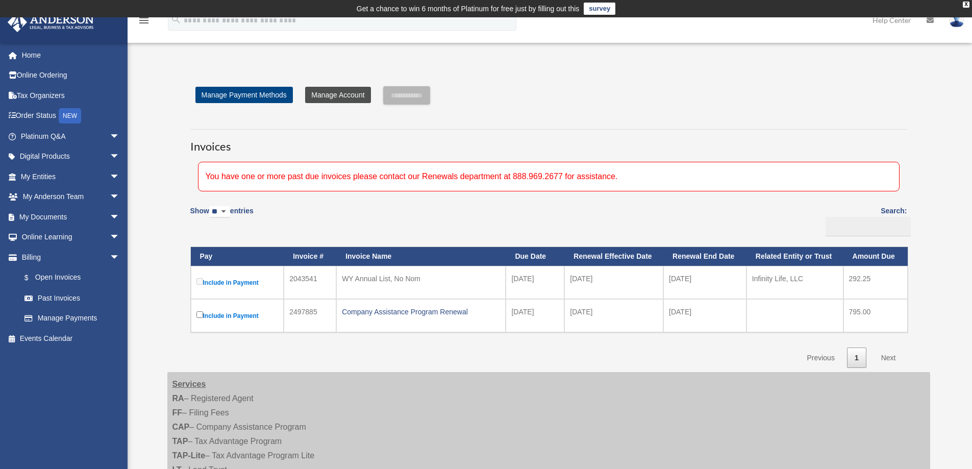
click at [330, 97] on link "Manage Account" at bounding box center [337, 95] width 65 height 16
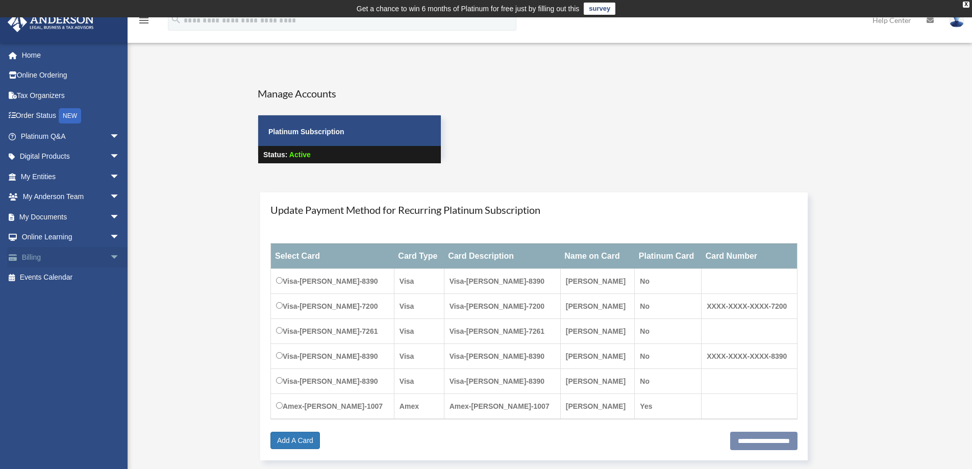
click at [59, 257] on link "Billing arrow_drop_down" at bounding box center [71, 257] width 128 height 20
click at [110, 258] on span "arrow_drop_down" at bounding box center [120, 257] width 20 height 21
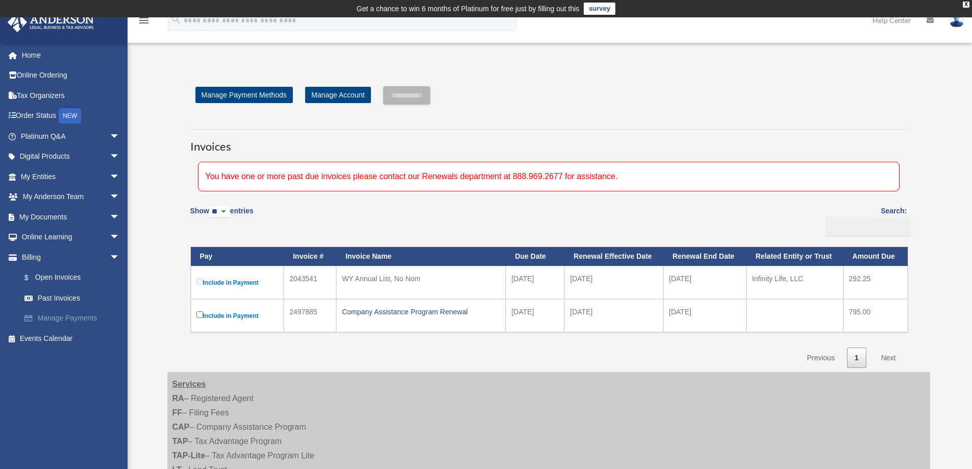
click at [52, 321] on link "Manage Payments" at bounding box center [74, 318] width 121 height 20
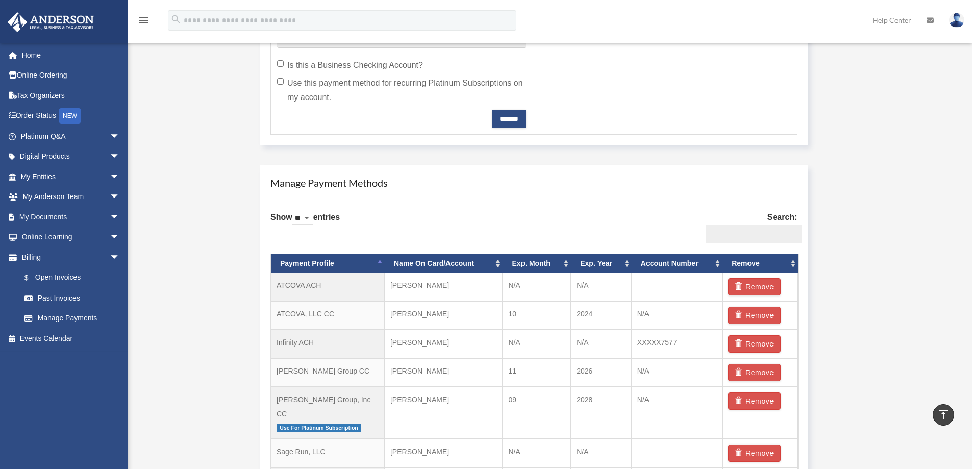
scroll to position [612, 0]
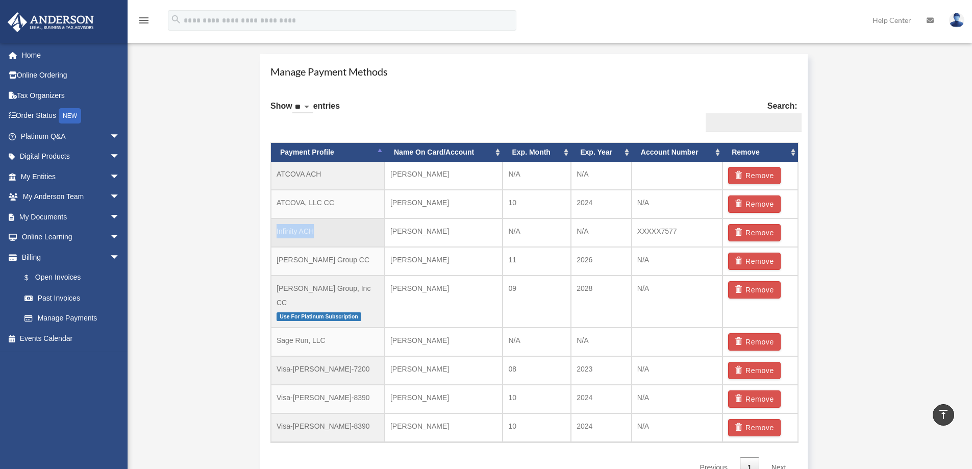
drag, startPoint x: 319, startPoint y: 230, endPoint x: 274, endPoint y: 233, distance: 45.0
click at [274, 233] on td "Infinity ACH" at bounding box center [328, 232] width 114 height 29
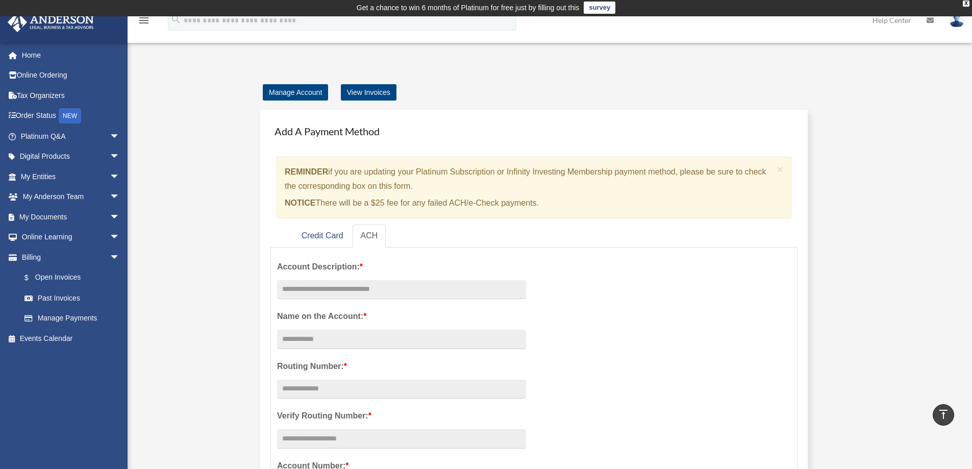
scroll to position [0, 0]
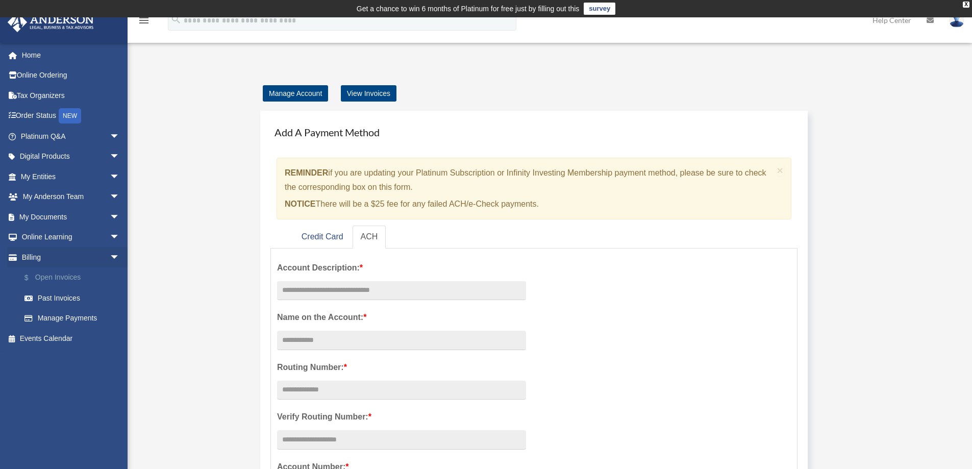
click at [56, 274] on link "$ Open Invoices" at bounding box center [74, 277] width 121 height 21
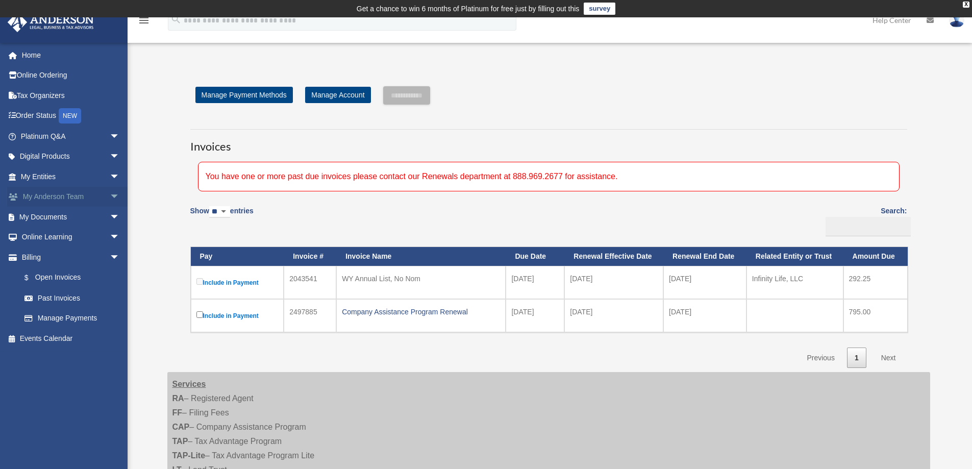
click at [36, 195] on link "My Anderson Team arrow_drop_down" at bounding box center [71, 197] width 128 height 20
click at [110, 195] on span "arrow_drop_down" at bounding box center [120, 197] width 20 height 21
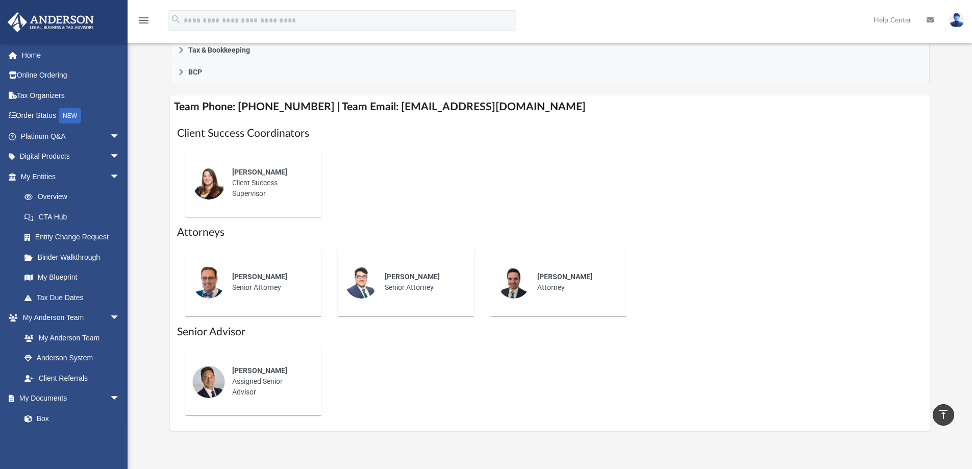
scroll to position [357, 0]
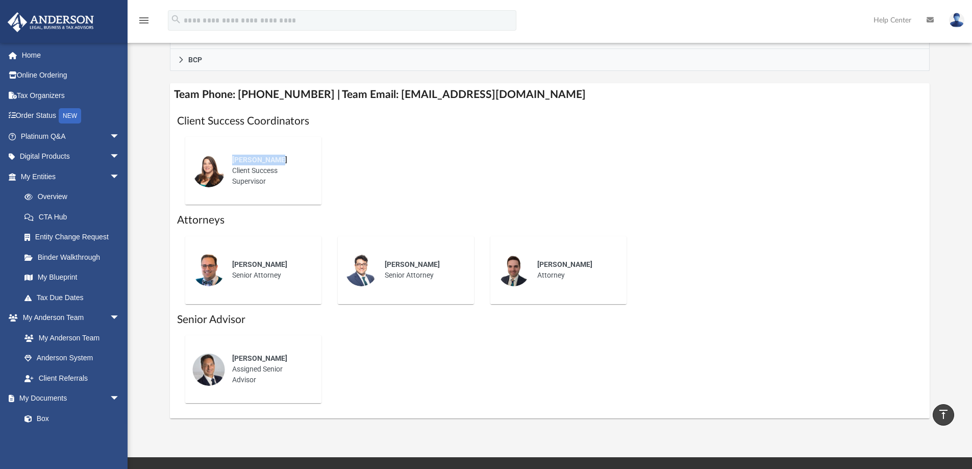
drag, startPoint x: 232, startPoint y: 160, endPoint x: 274, endPoint y: 162, distance: 41.9
click at [274, 162] on span "[PERSON_NAME]" at bounding box center [259, 160] width 55 height 8
click at [366, 168] on div "[PERSON_NAME] Client Success Supervisor" at bounding box center [550, 171] width 746 height 84
click at [262, 158] on span "[PERSON_NAME]" at bounding box center [259, 160] width 55 height 8
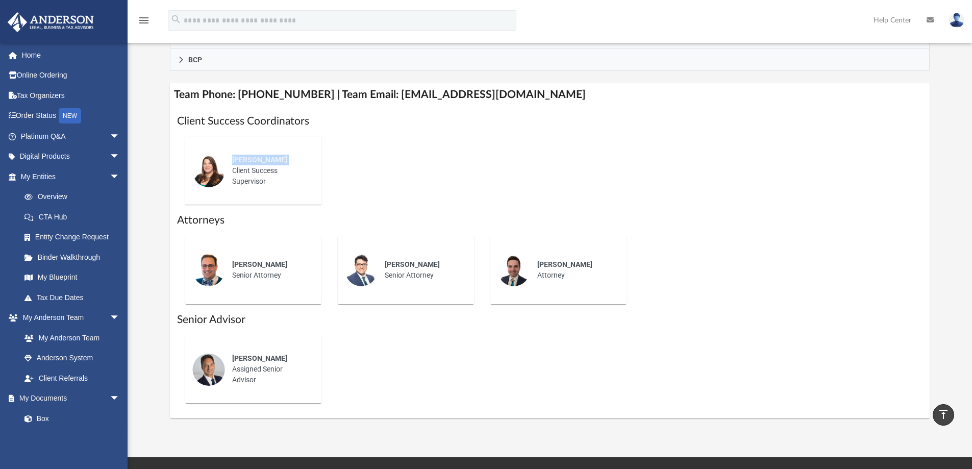
click at [262, 158] on span "[PERSON_NAME]" at bounding box center [259, 160] width 55 height 8
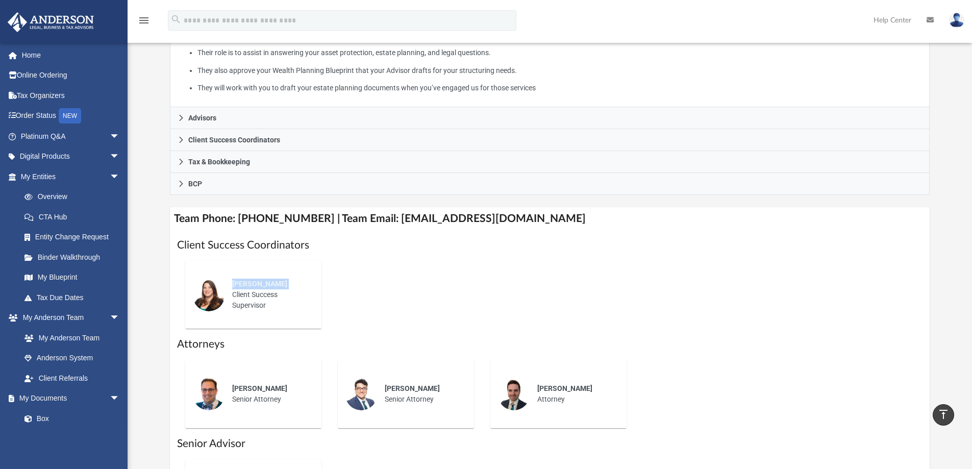
scroll to position [0, 0]
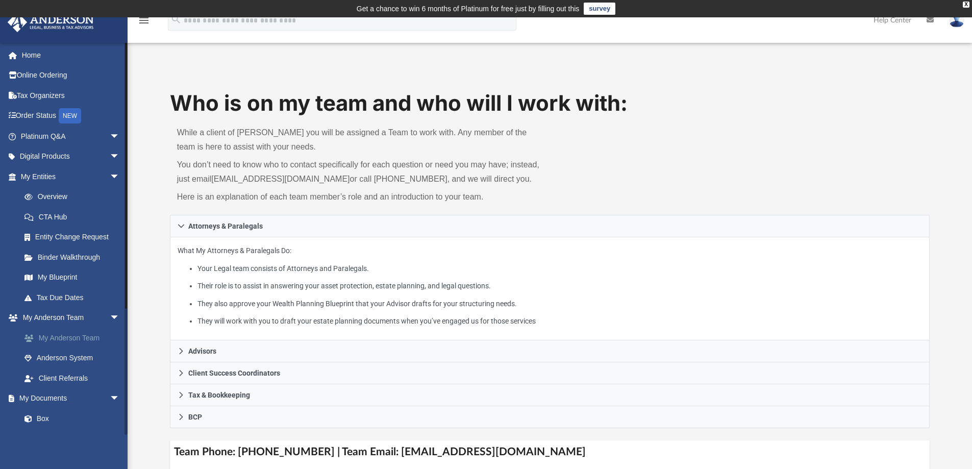
click at [65, 334] on link "My Anderson Team" at bounding box center [74, 338] width 121 height 20
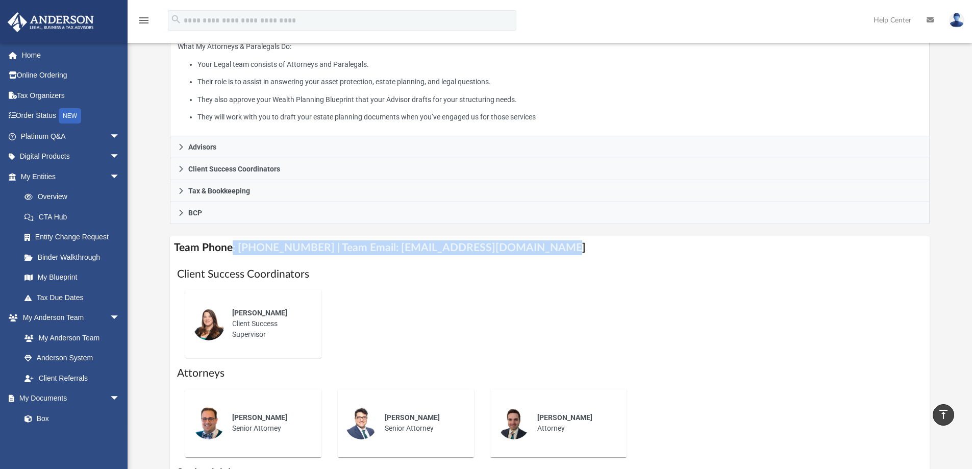
drag, startPoint x: 231, startPoint y: 246, endPoint x: 550, endPoint y: 241, distance: 319.4
click at [550, 241] on h4 "Team Phone: [PHONE_NUMBER] | Team Email: [EMAIL_ADDRESS][DOMAIN_NAME]" at bounding box center [550, 247] width 760 height 23
click at [269, 255] on h4 "Team Phone: (725) 201-7544 | Team Email: myteam@andersonadvisors.com" at bounding box center [550, 247] width 760 height 23
drag, startPoint x: 238, startPoint y: 249, endPoint x: 541, endPoint y: 251, distance: 302.5
click at [541, 251] on h4 "Team Phone: (725) 201-7544 | Team Email: myteam@andersonadvisors.com" at bounding box center [550, 247] width 760 height 23
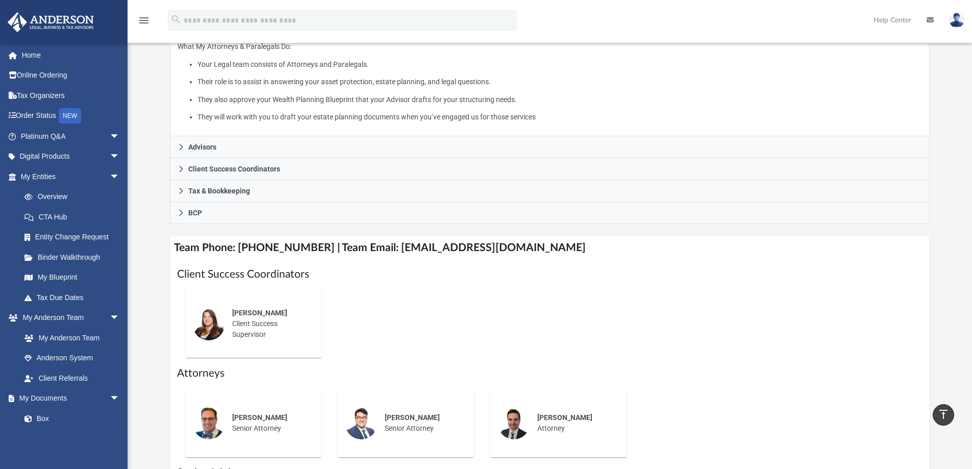
click at [249, 317] on span "Alisha Basom" at bounding box center [259, 313] width 55 height 8
click at [249, 313] on span "Alisha Basom" at bounding box center [259, 313] width 55 height 8
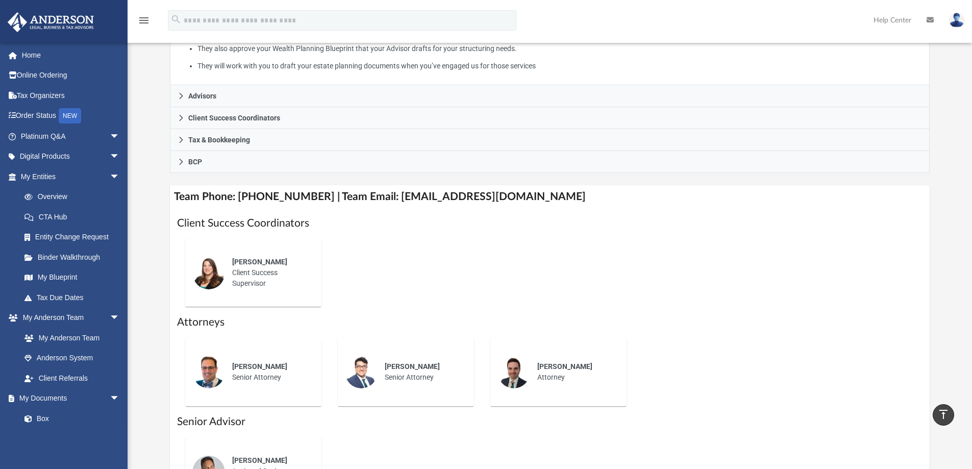
scroll to position [306, 0]
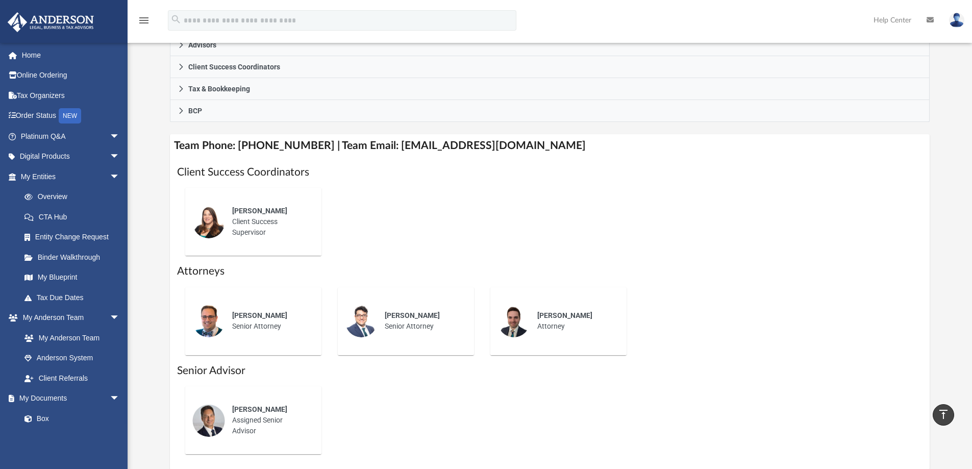
drag, startPoint x: 233, startPoint y: 212, endPoint x: 274, endPoint y: 230, distance: 45.5
click at [274, 230] on div "Alisha Basom Client Success Supervisor" at bounding box center [269, 221] width 89 height 46
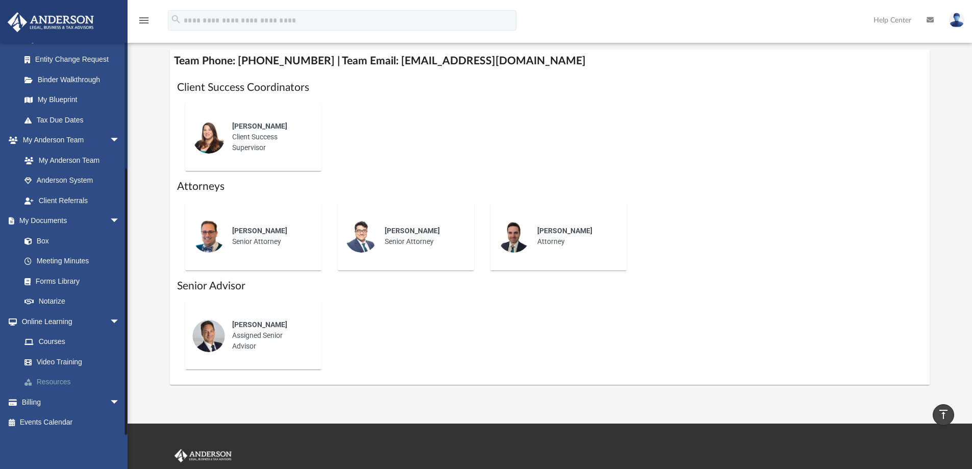
scroll to position [408, 0]
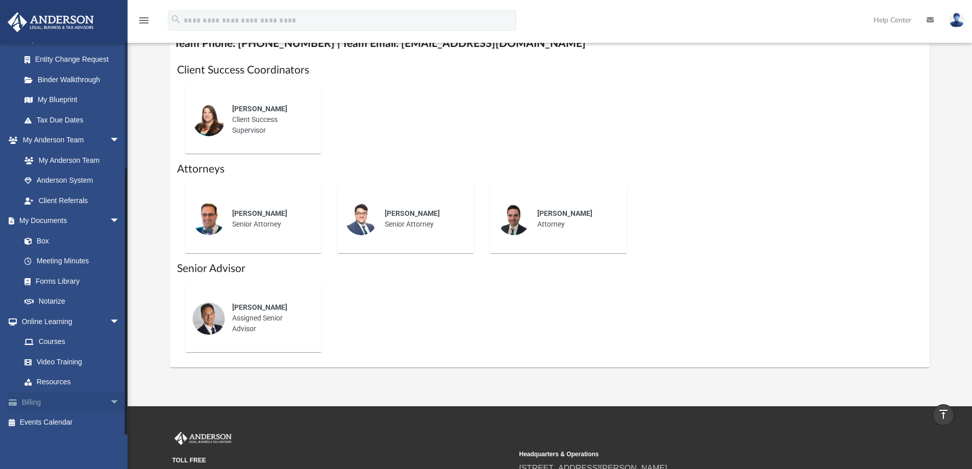
click at [48, 398] on link "Billing arrow_drop_down" at bounding box center [71, 402] width 128 height 20
click at [110, 404] on span "arrow_drop_down" at bounding box center [120, 402] width 20 height 21
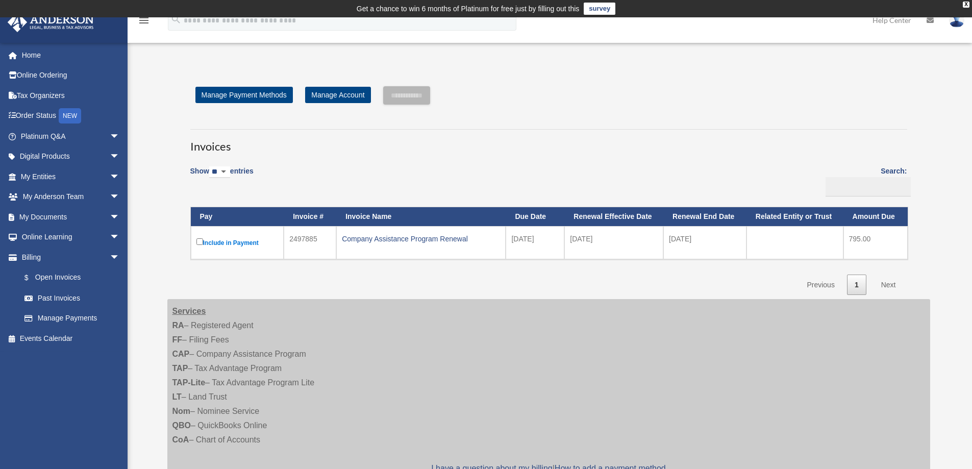
click at [953, 23] on img at bounding box center [956, 20] width 15 height 15
click at [544, 107] on div "**********" at bounding box center [549, 190] width 732 height 209
click at [33, 60] on link "Home" at bounding box center [71, 55] width 128 height 20
